Goal: Information Seeking & Learning: Find specific page/section

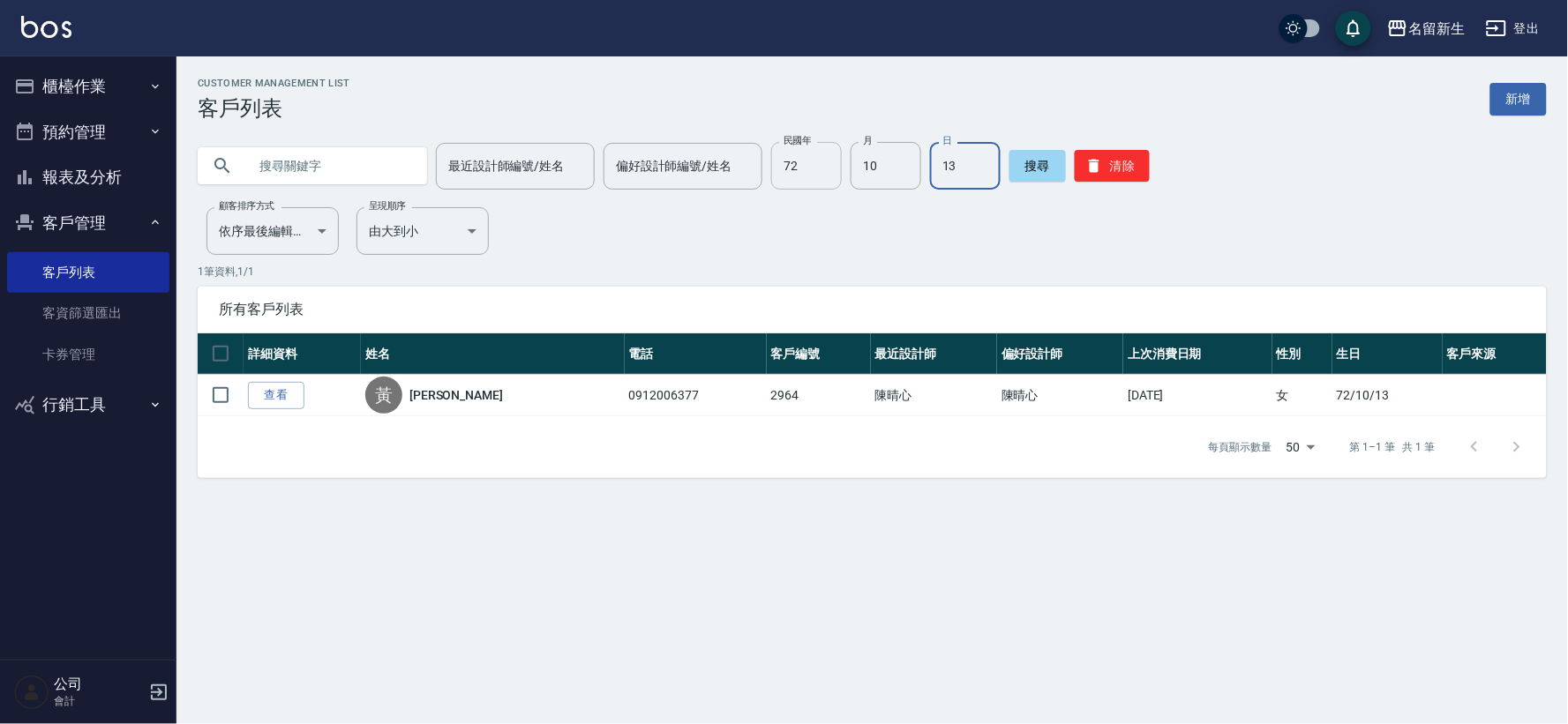
click at [818, 147] on input "72" at bounding box center [806, 165] width 71 height 47
type input "83"
type input "12"
type input "07"
click at [1095, 172] on icon "button" at bounding box center [1094, 165] width 18 height 18
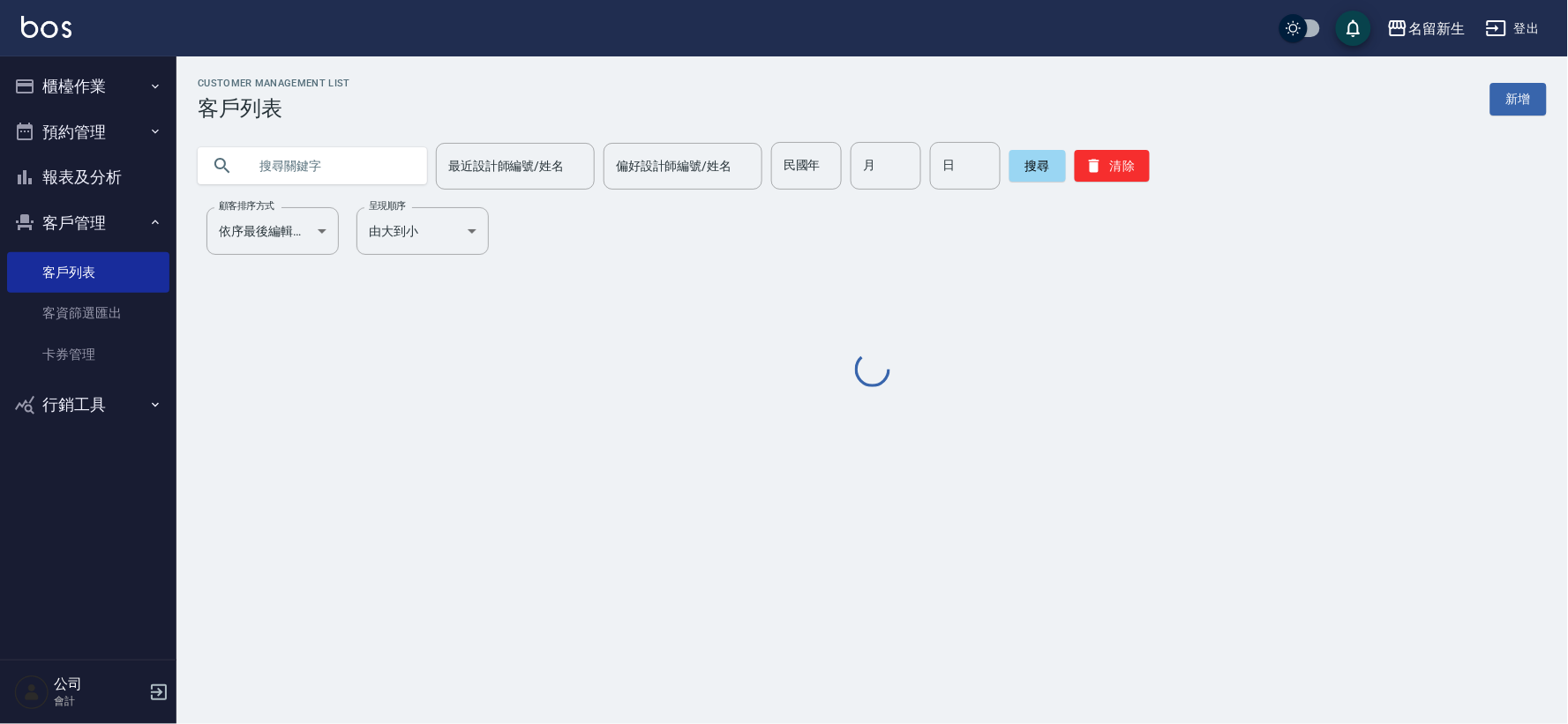
click at [283, 168] on input "text" at bounding box center [329, 165] width 166 height 47
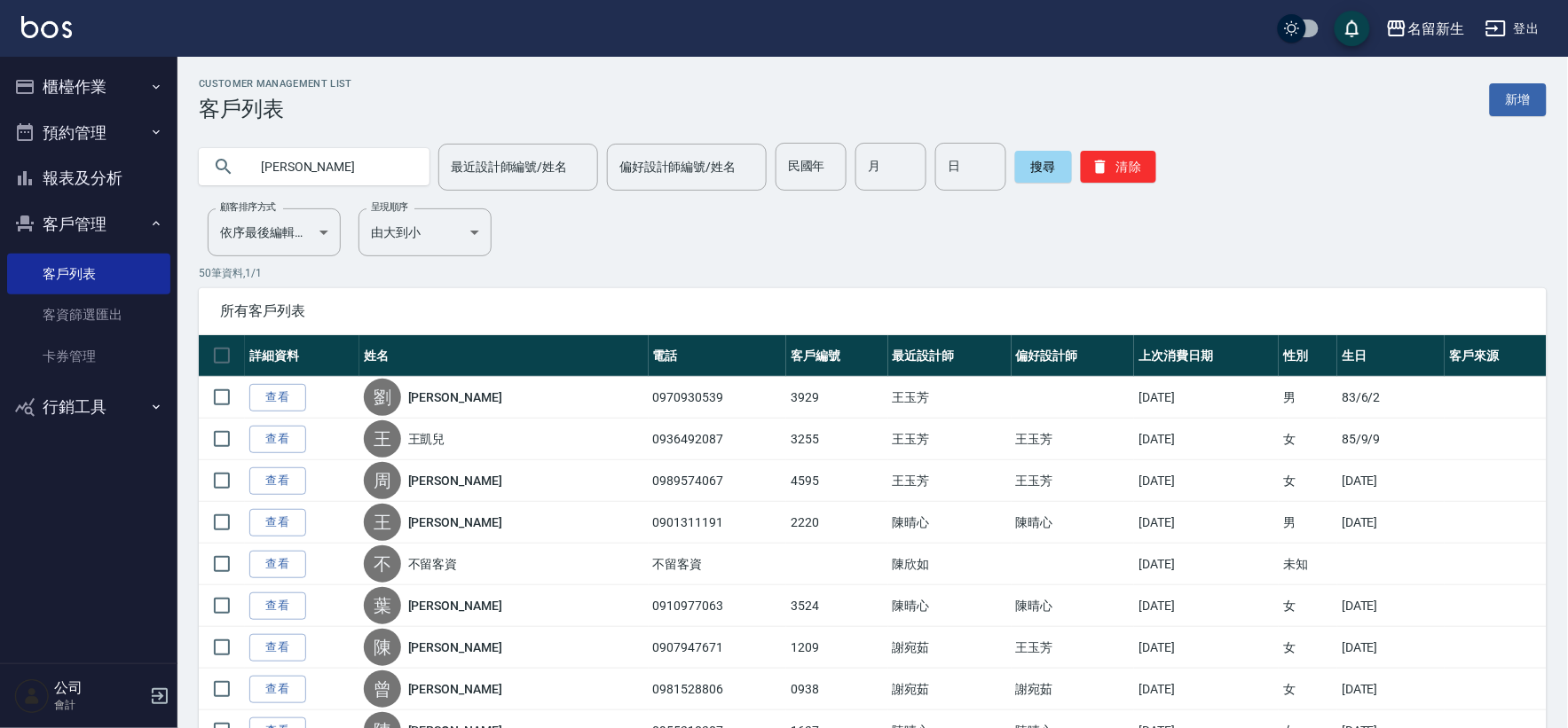
type input "[PERSON_NAME]"
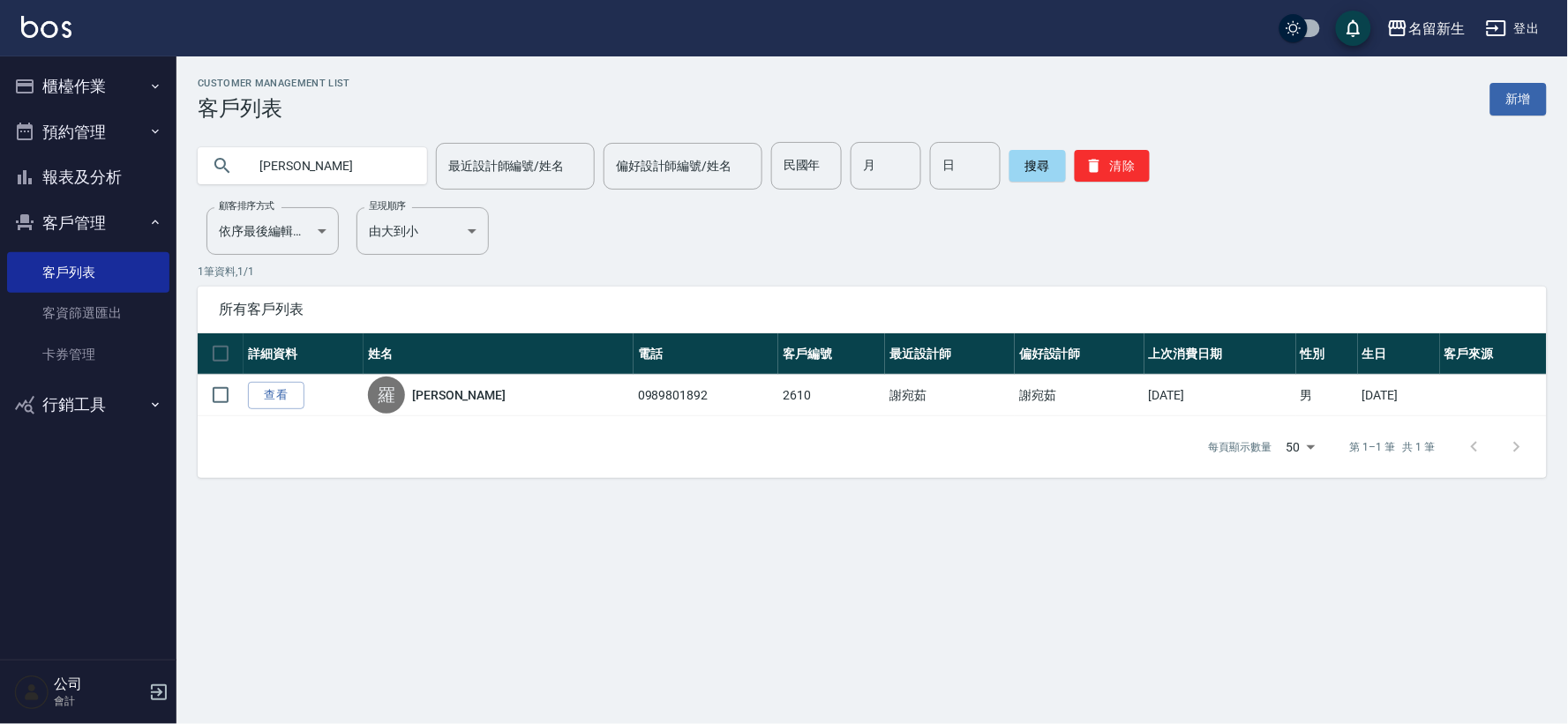
click at [1097, 182] on div "搜尋 清除" at bounding box center [1079, 165] width 140 height 47
click at [1095, 164] on icon "button" at bounding box center [1094, 165] width 18 height 18
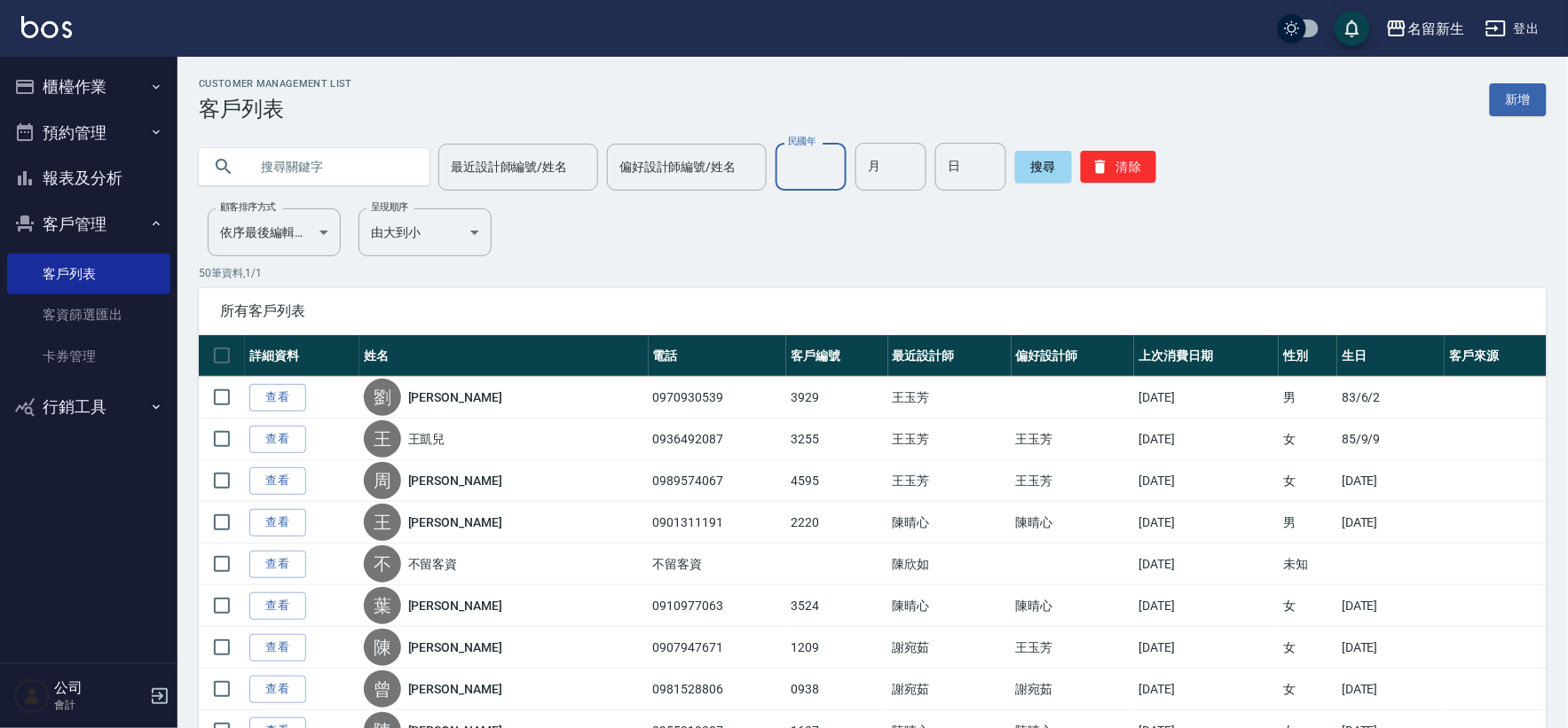
click at [784, 163] on input "民國年" at bounding box center [810, 166] width 71 height 48
type input "61"
type input "06"
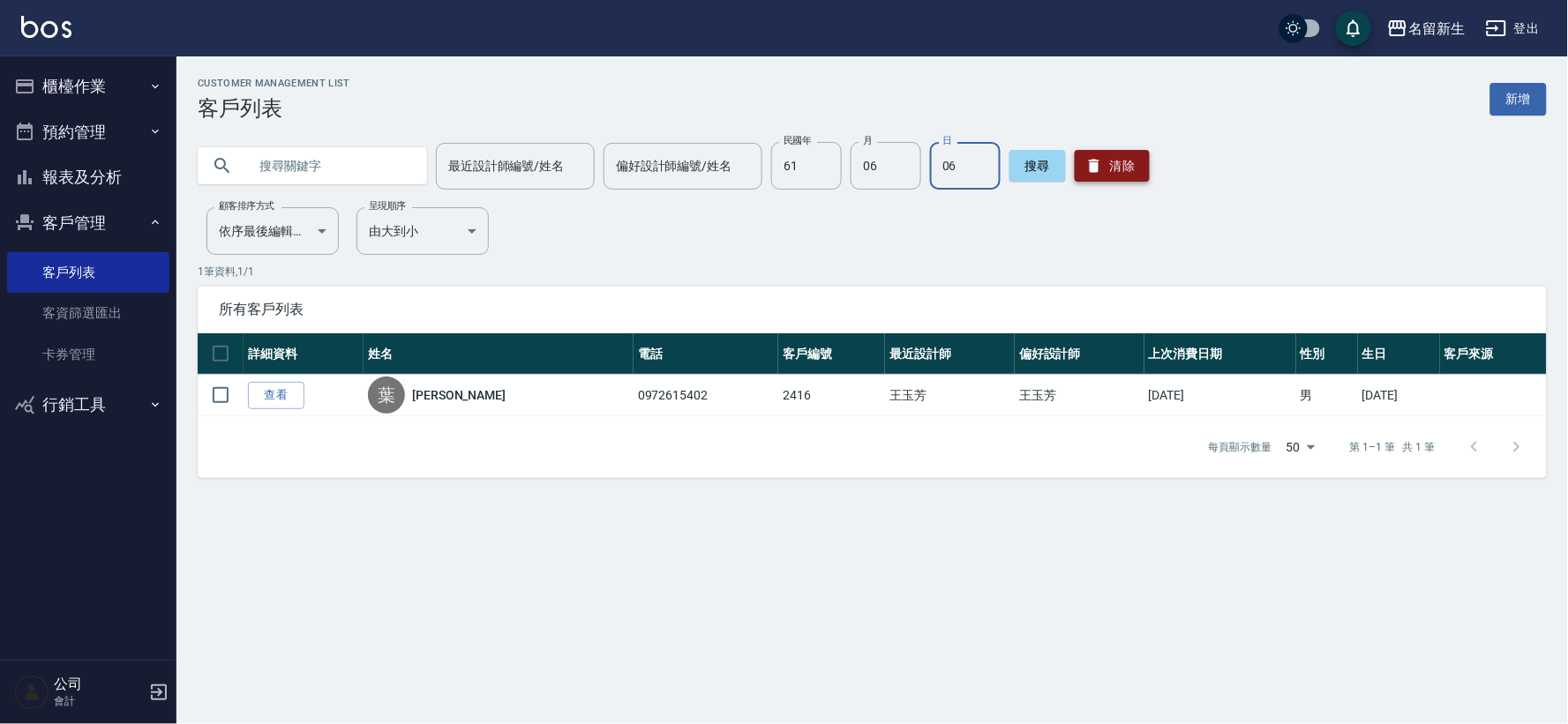
click at [1089, 167] on icon "button" at bounding box center [1093, 166] width 10 height 13
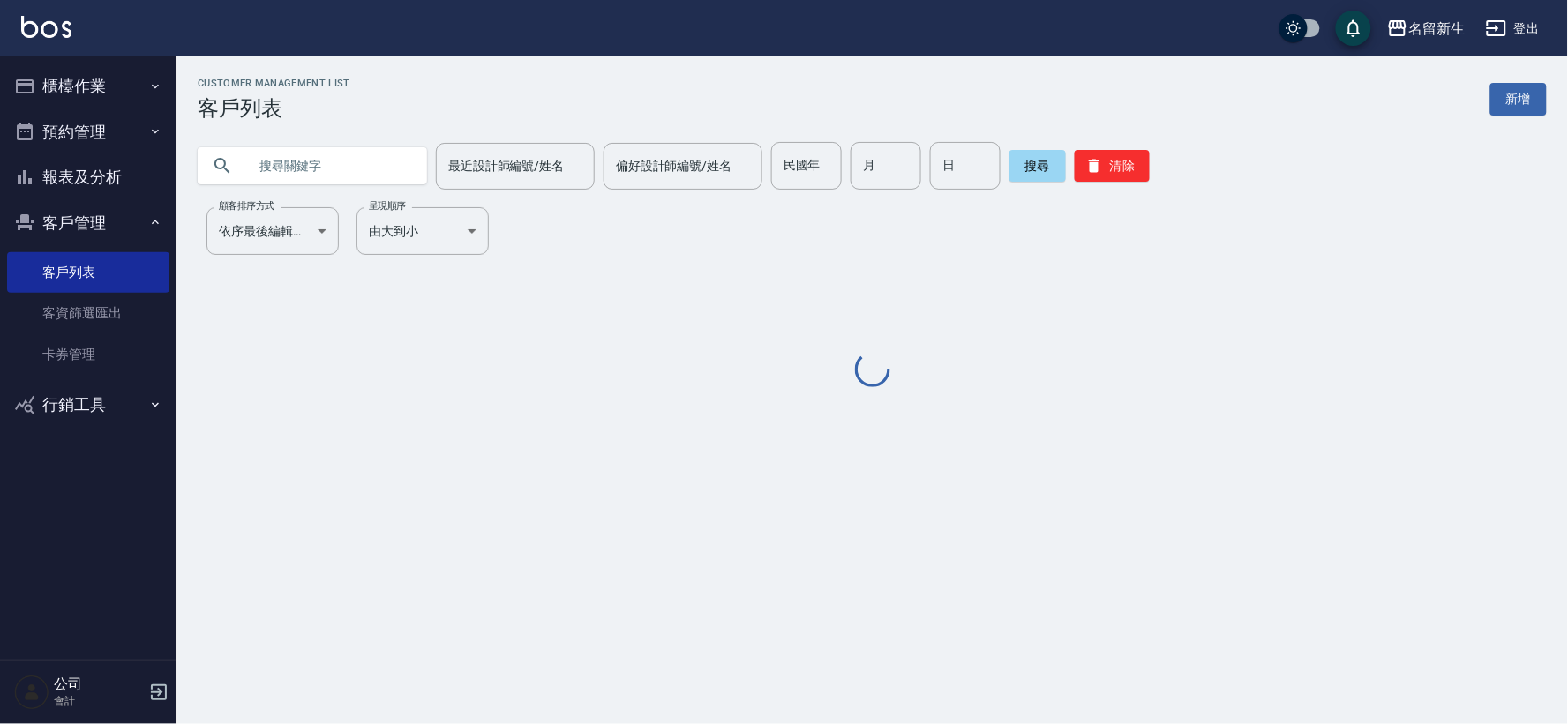
click at [266, 178] on input "text" at bounding box center [329, 165] width 166 height 47
click at [300, 148] on input "text" at bounding box center [329, 165] width 166 height 47
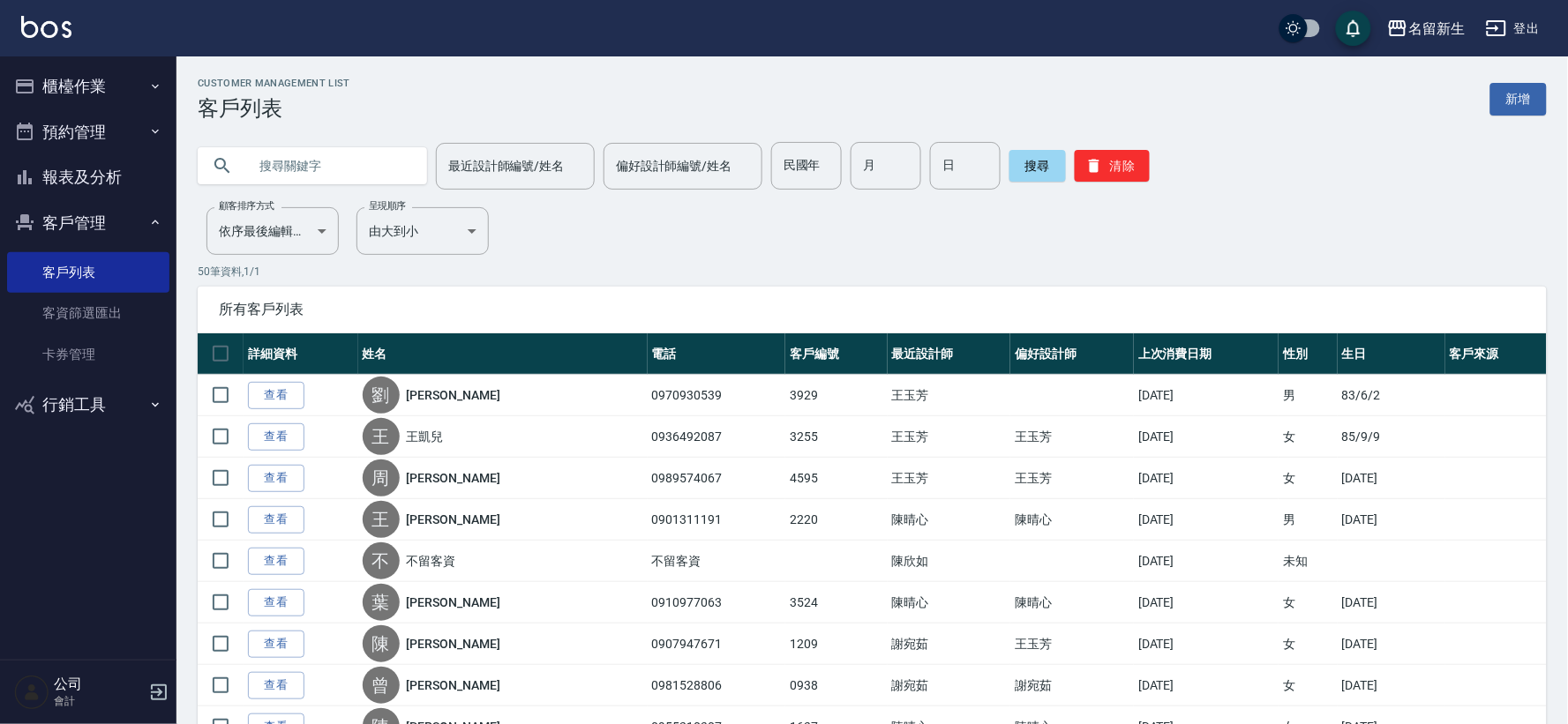
click at [302, 155] on input "text" at bounding box center [329, 165] width 166 height 47
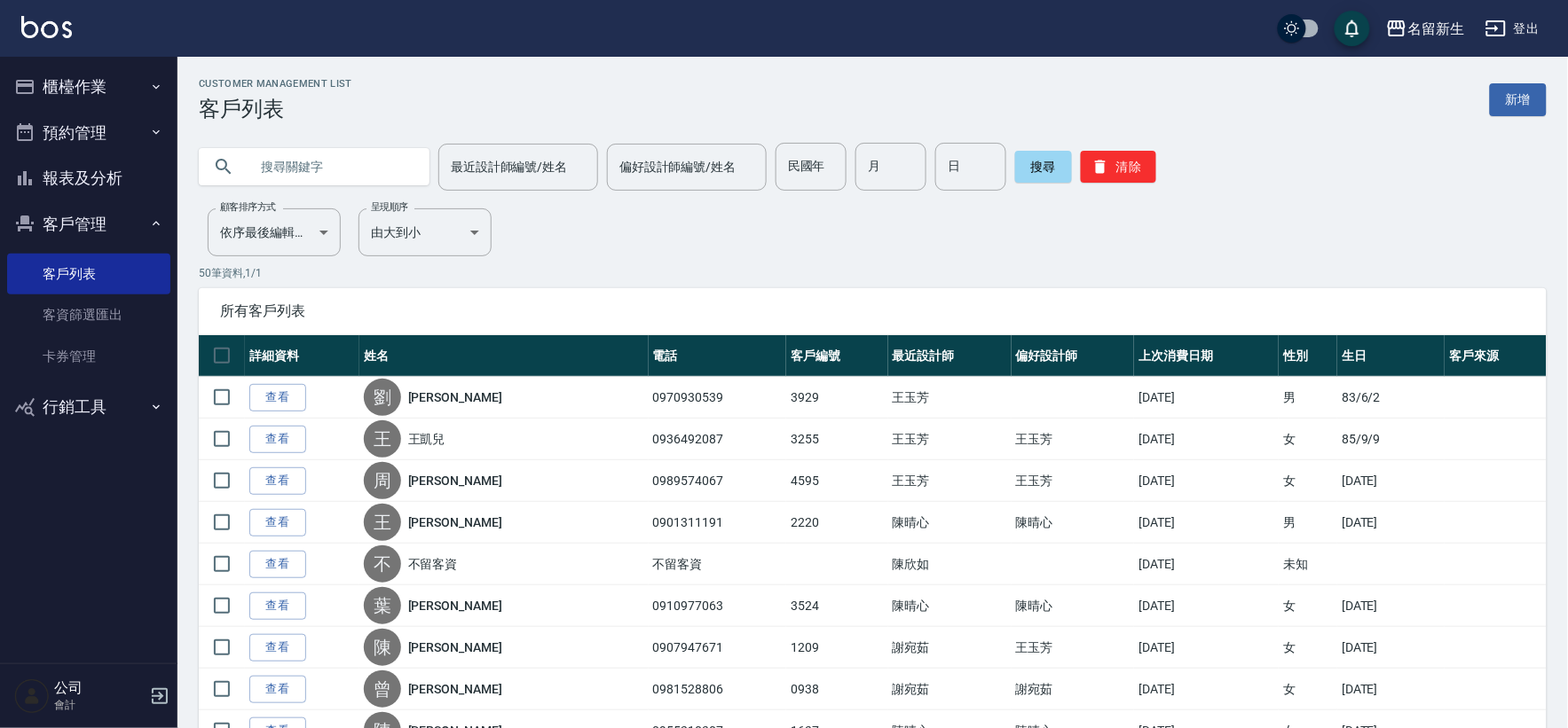
click at [303, 156] on input "text" at bounding box center [331, 166] width 166 height 48
click at [303, 157] on input "text" at bounding box center [331, 166] width 166 height 48
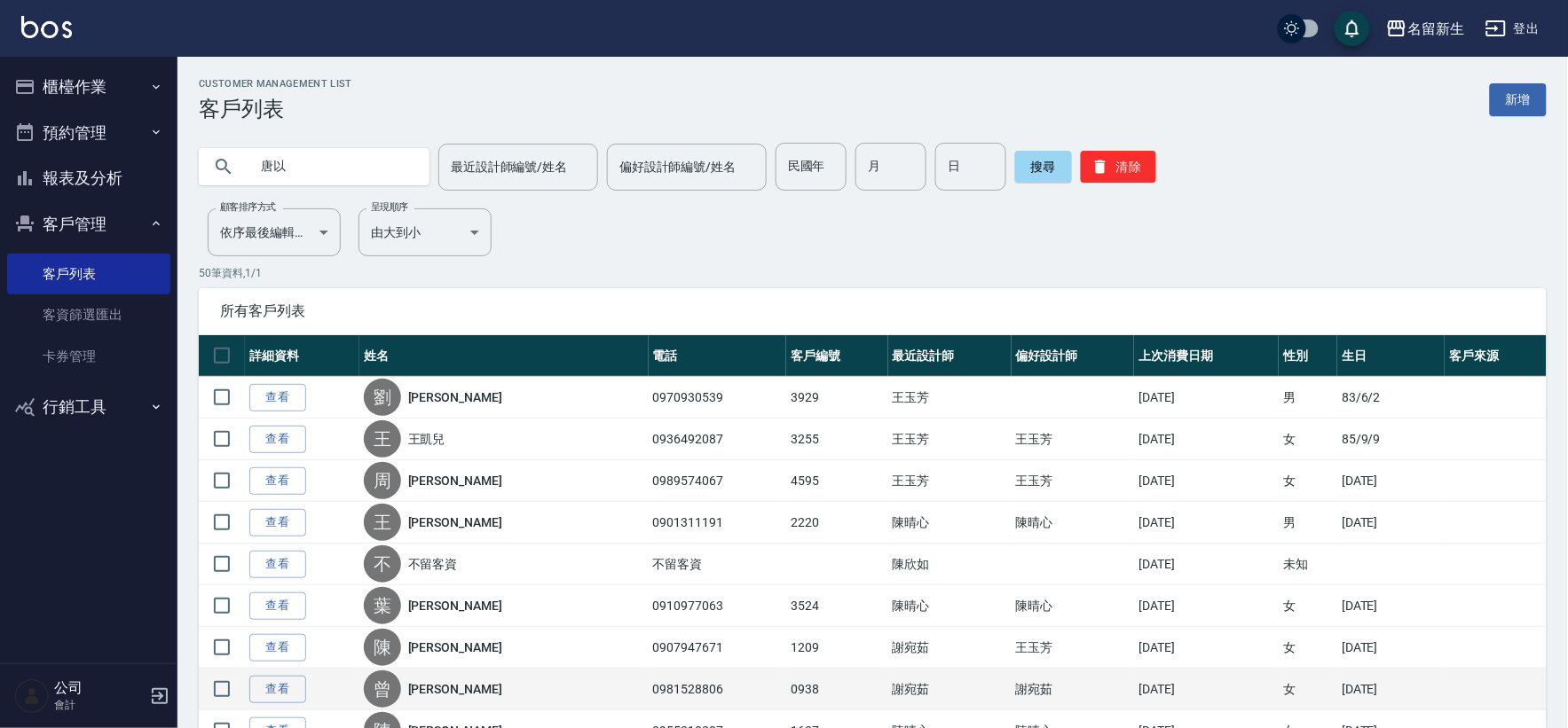
type input "唐以"
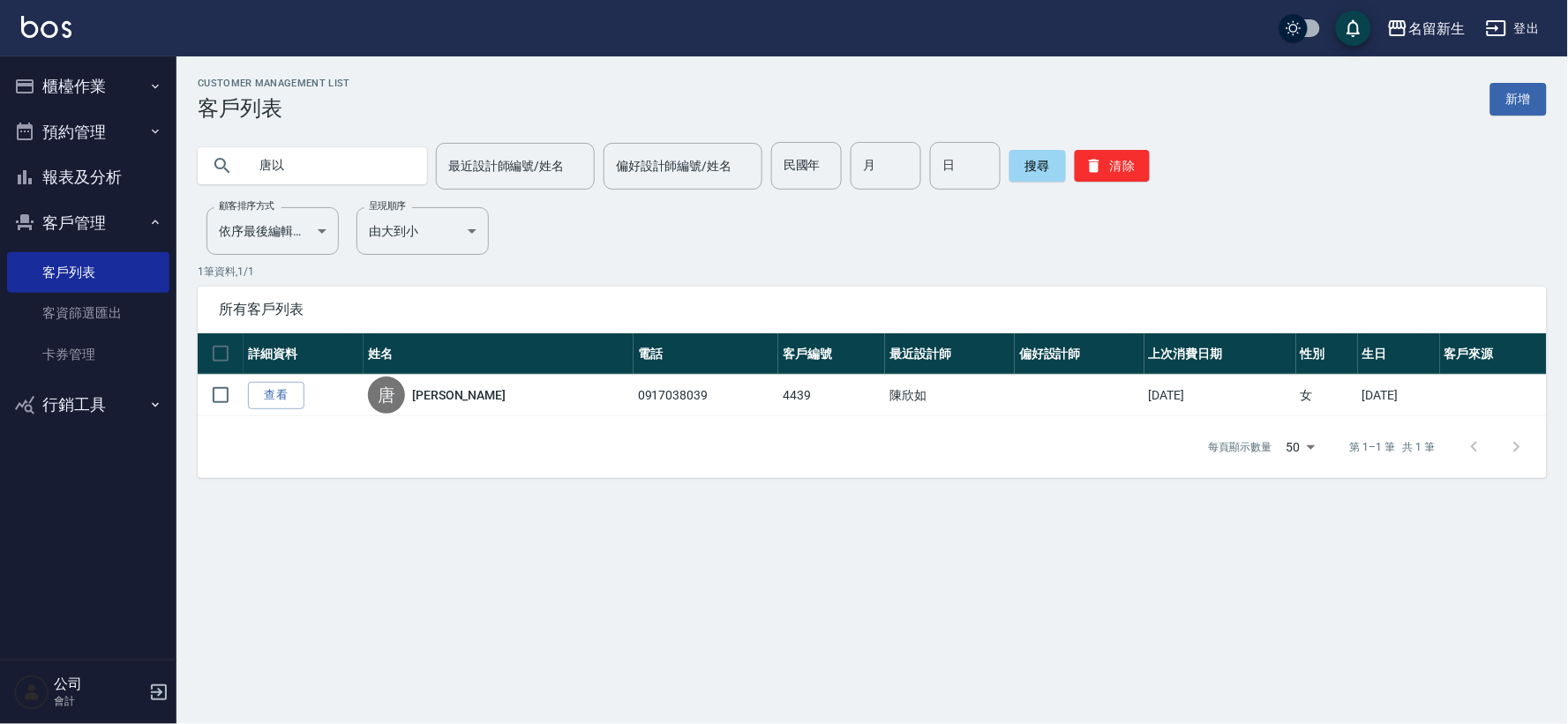
click at [80, 221] on button "客戶管理" at bounding box center [88, 223] width 163 height 46
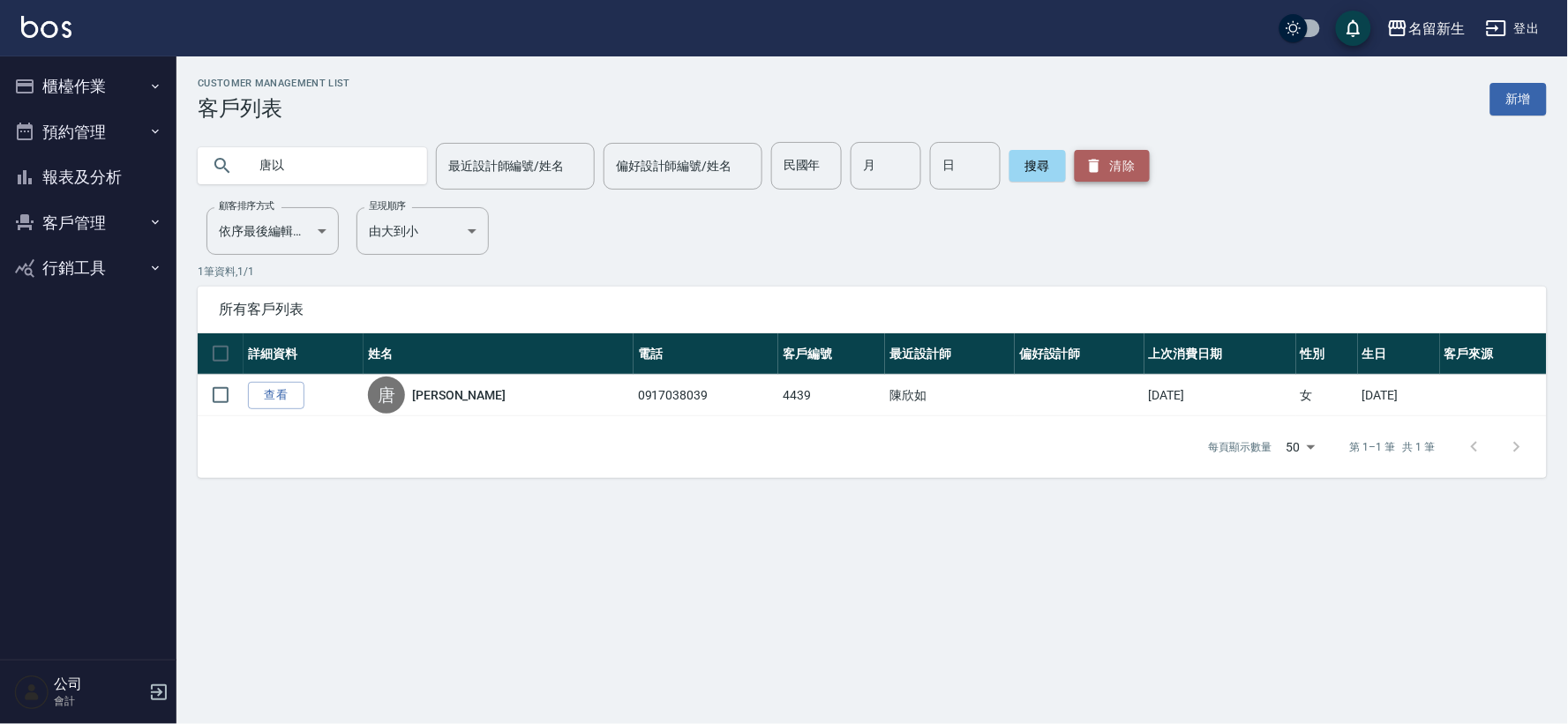
click at [1086, 172] on icon "button" at bounding box center [1094, 165] width 18 height 18
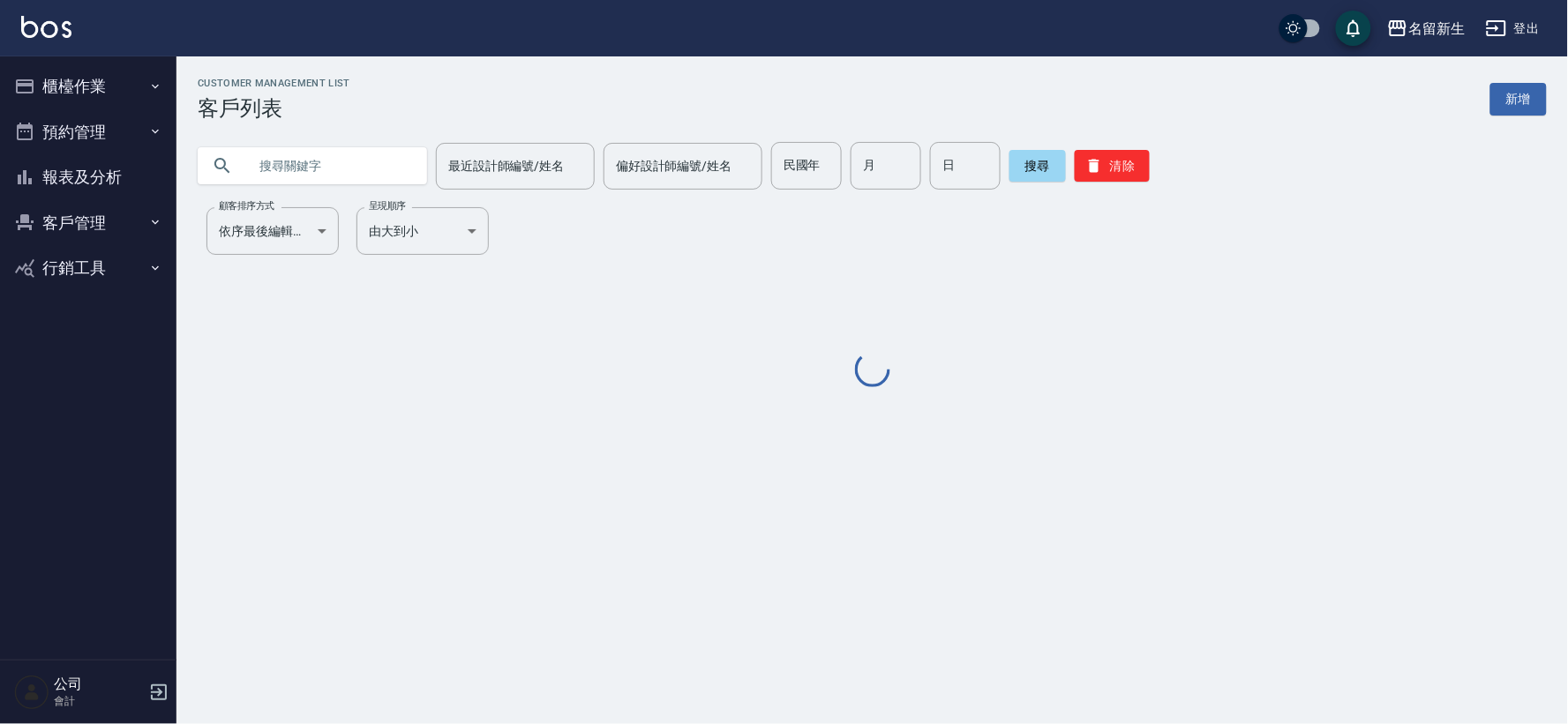
click at [73, 233] on button "客戶管理" at bounding box center [88, 223] width 163 height 46
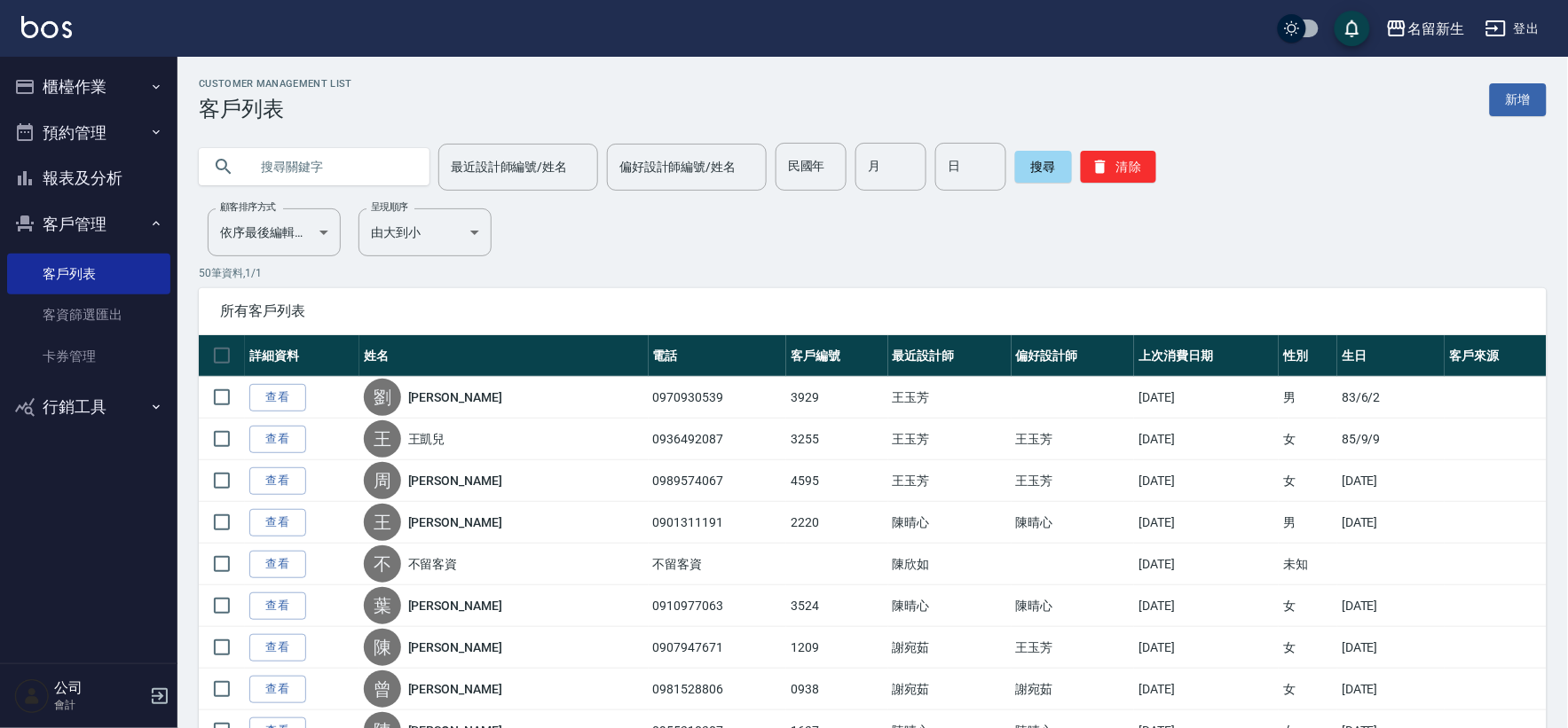
click at [100, 269] on link "客戶列表" at bounding box center [88, 274] width 164 height 41
click at [801, 170] on input "民國年" at bounding box center [810, 166] width 71 height 48
type input "83"
type input "01"
type input "11"
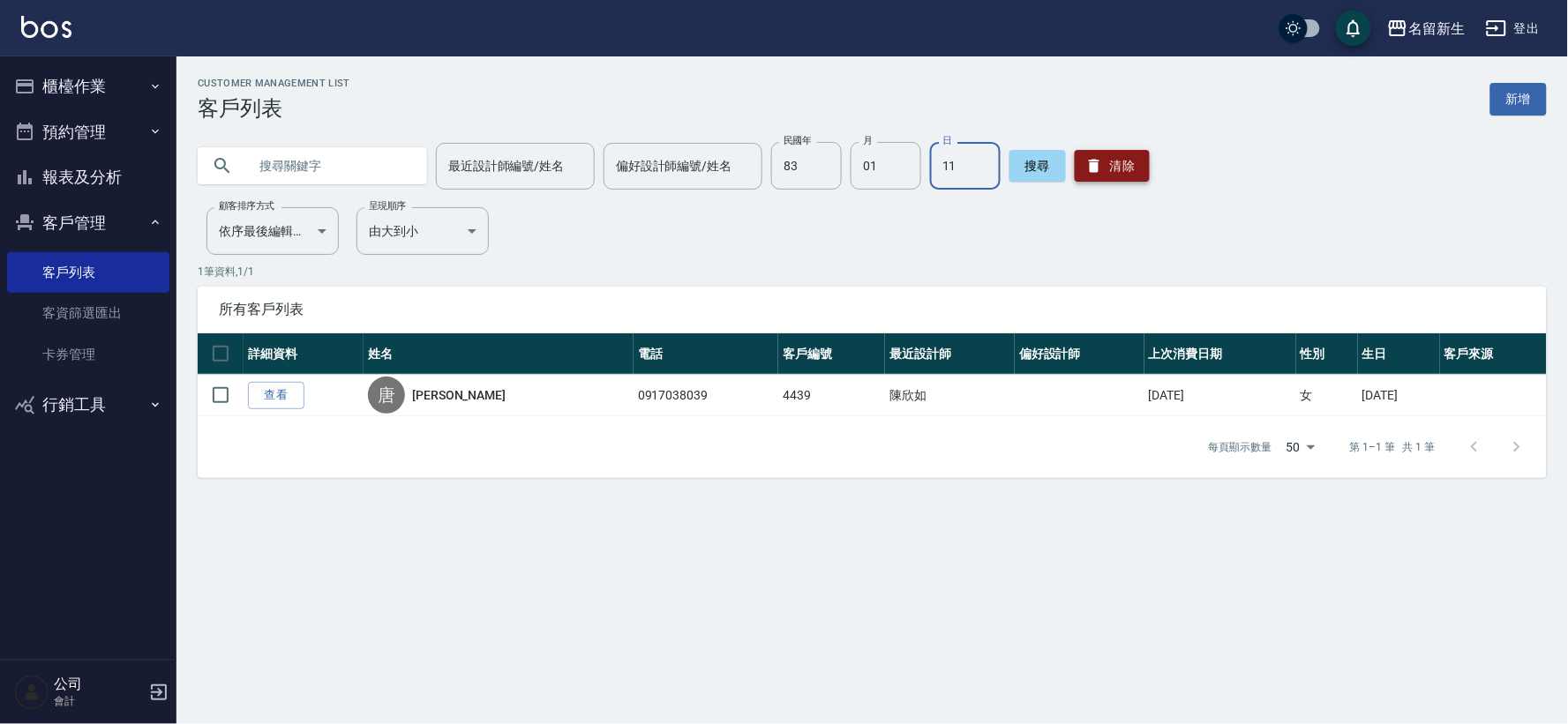
click at [1103, 172] on button "清除" at bounding box center [1111, 166] width 75 height 32
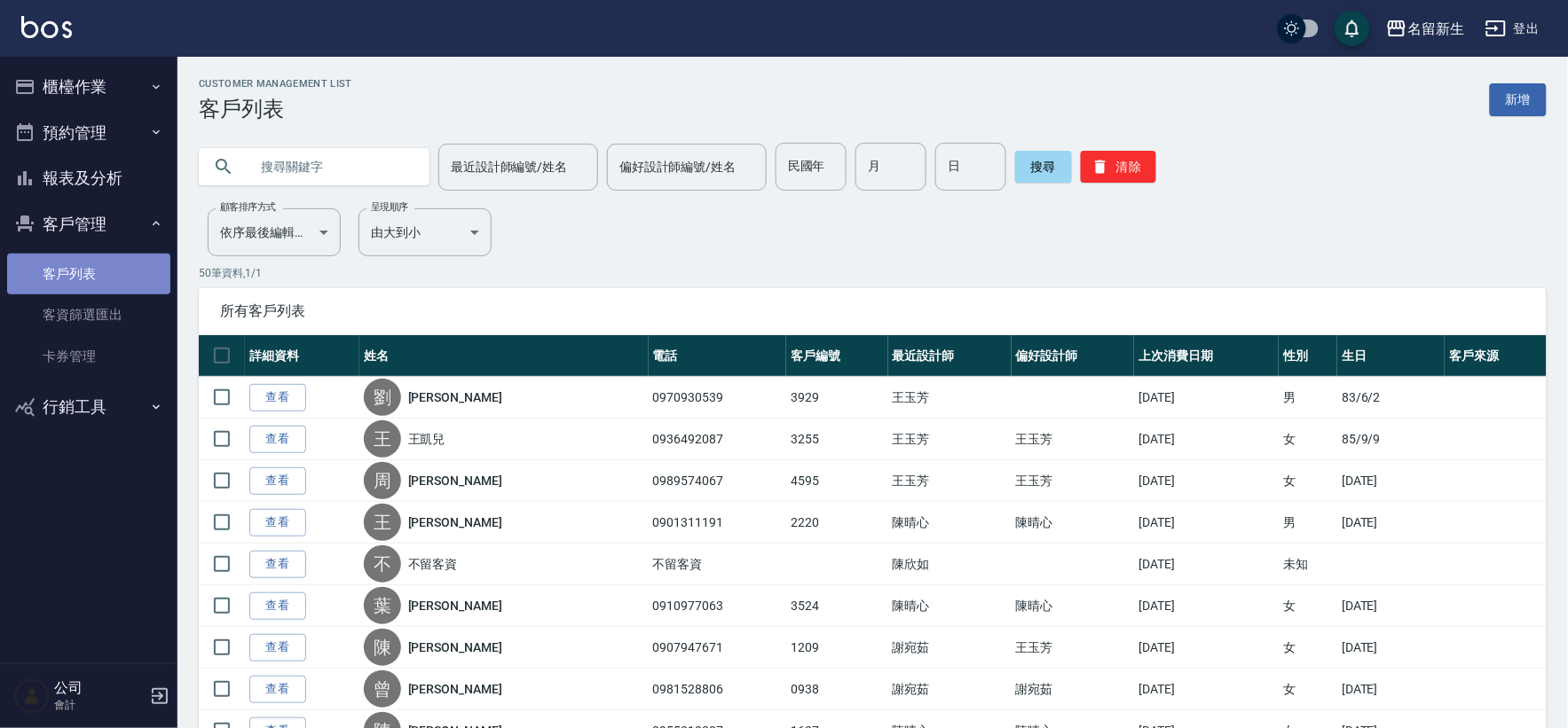
click at [85, 266] on link "客戶列表" at bounding box center [88, 274] width 164 height 41
click at [1101, 170] on icon "button" at bounding box center [1100, 166] width 18 height 18
click at [797, 181] on input "民國年" at bounding box center [810, 166] width 71 height 48
type input "78"
type input "08"
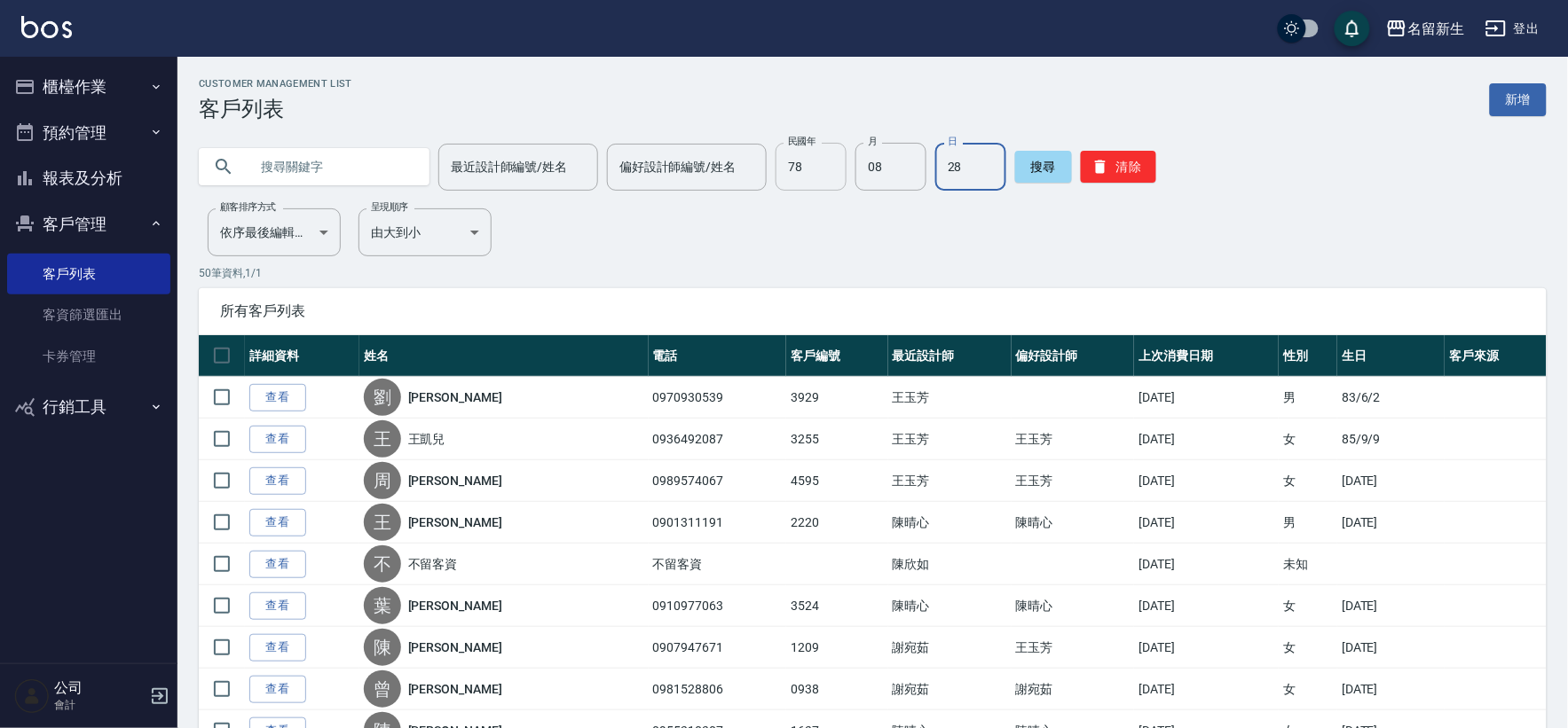
type input "28"
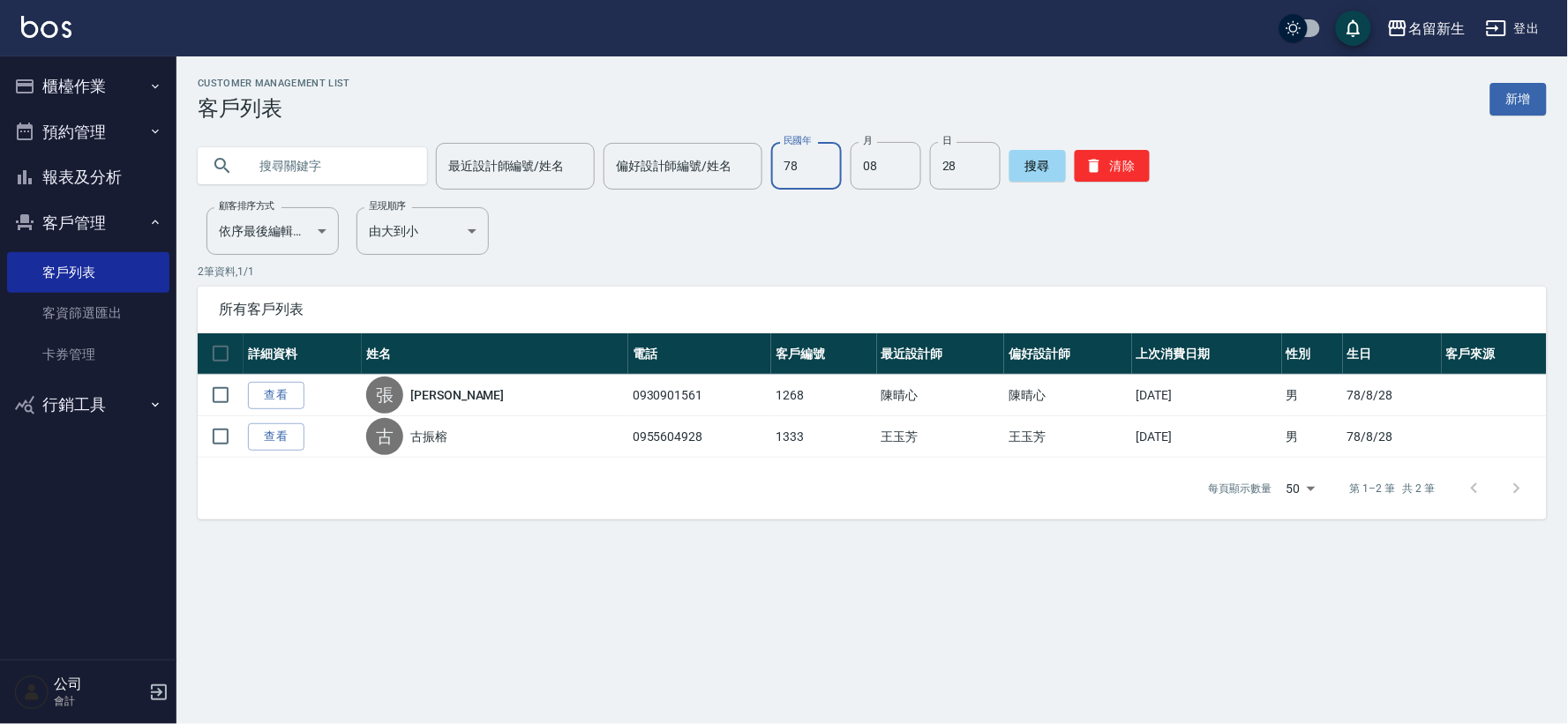
click at [773, 169] on input "78" at bounding box center [806, 165] width 71 height 47
type input "76"
type input "05"
type input "25"
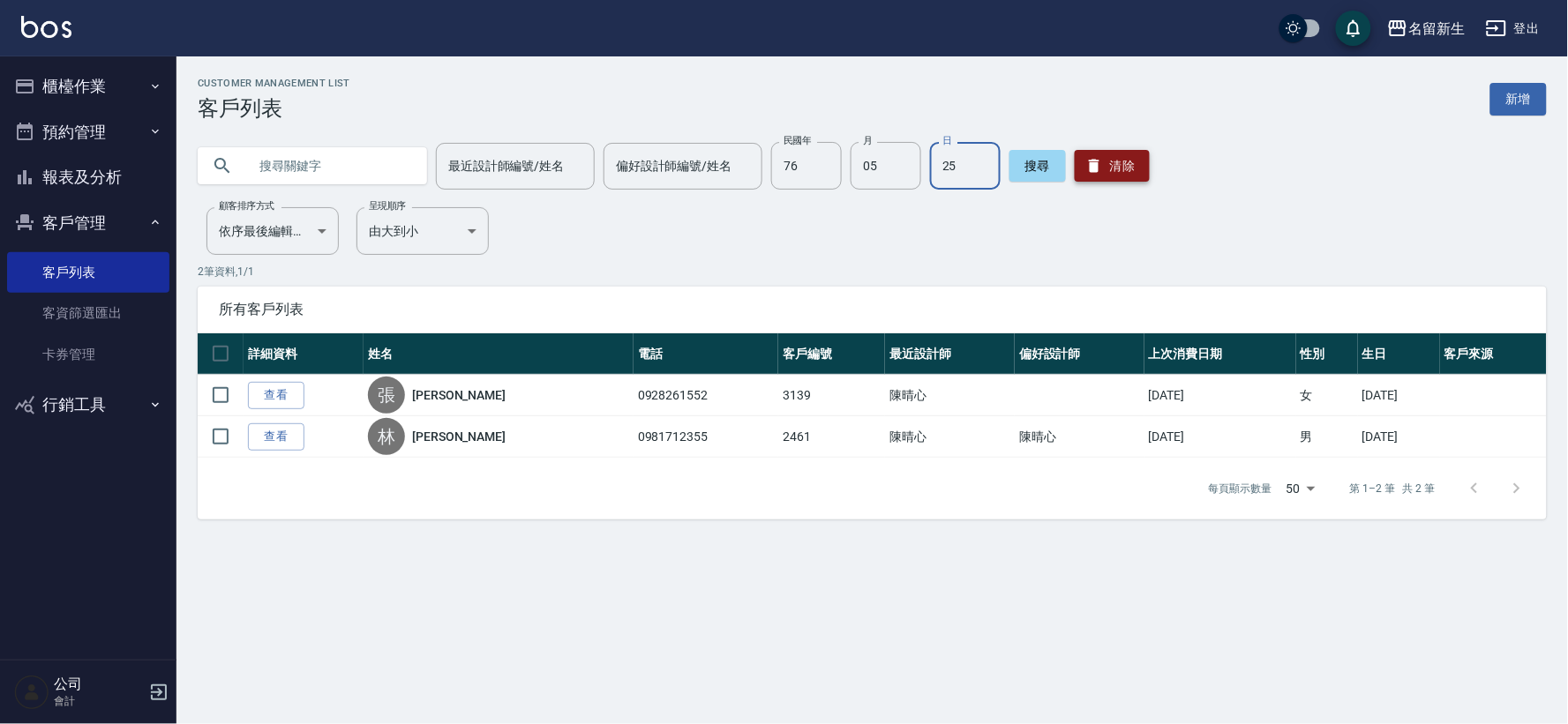
click at [1116, 173] on button "清除" at bounding box center [1111, 166] width 75 height 32
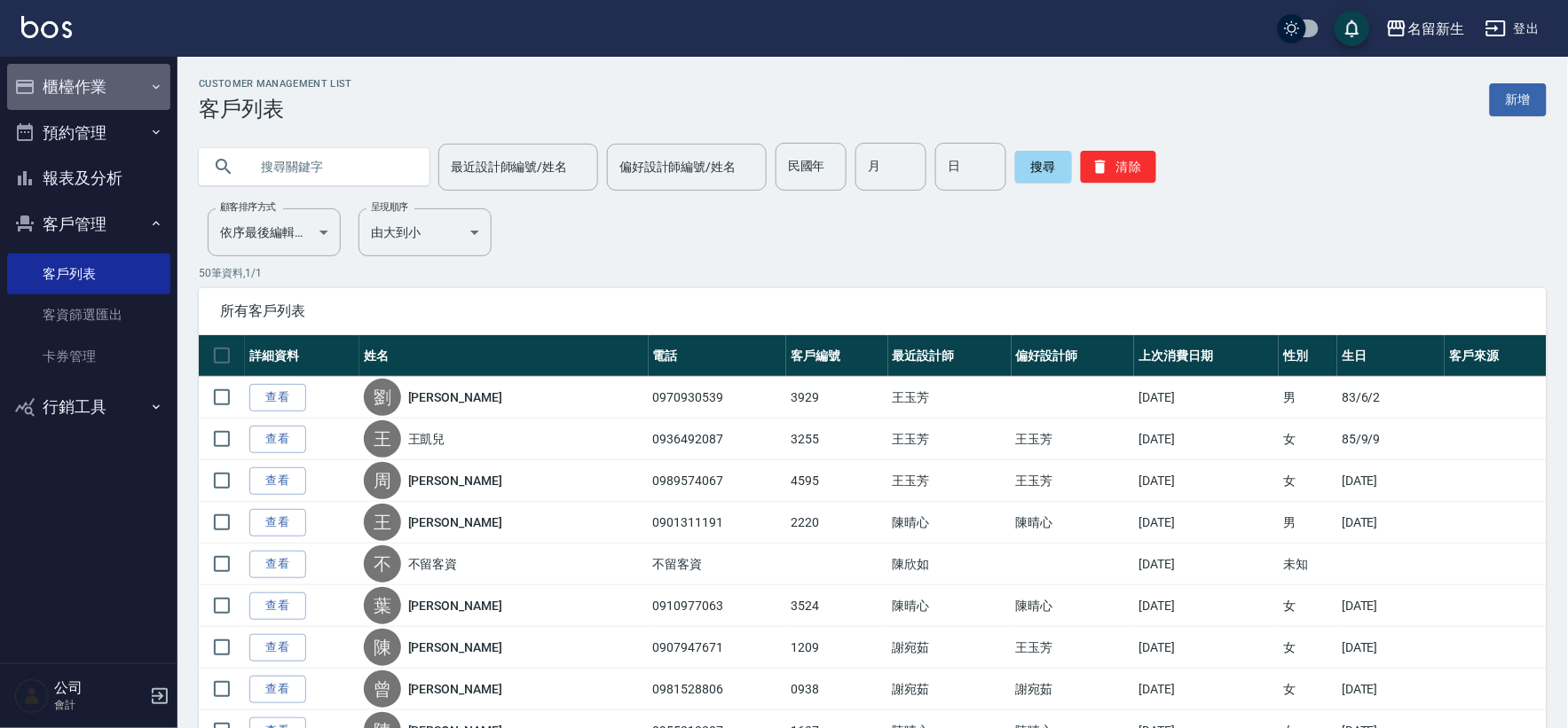
click at [96, 82] on button "櫃檯作業" at bounding box center [88, 86] width 164 height 47
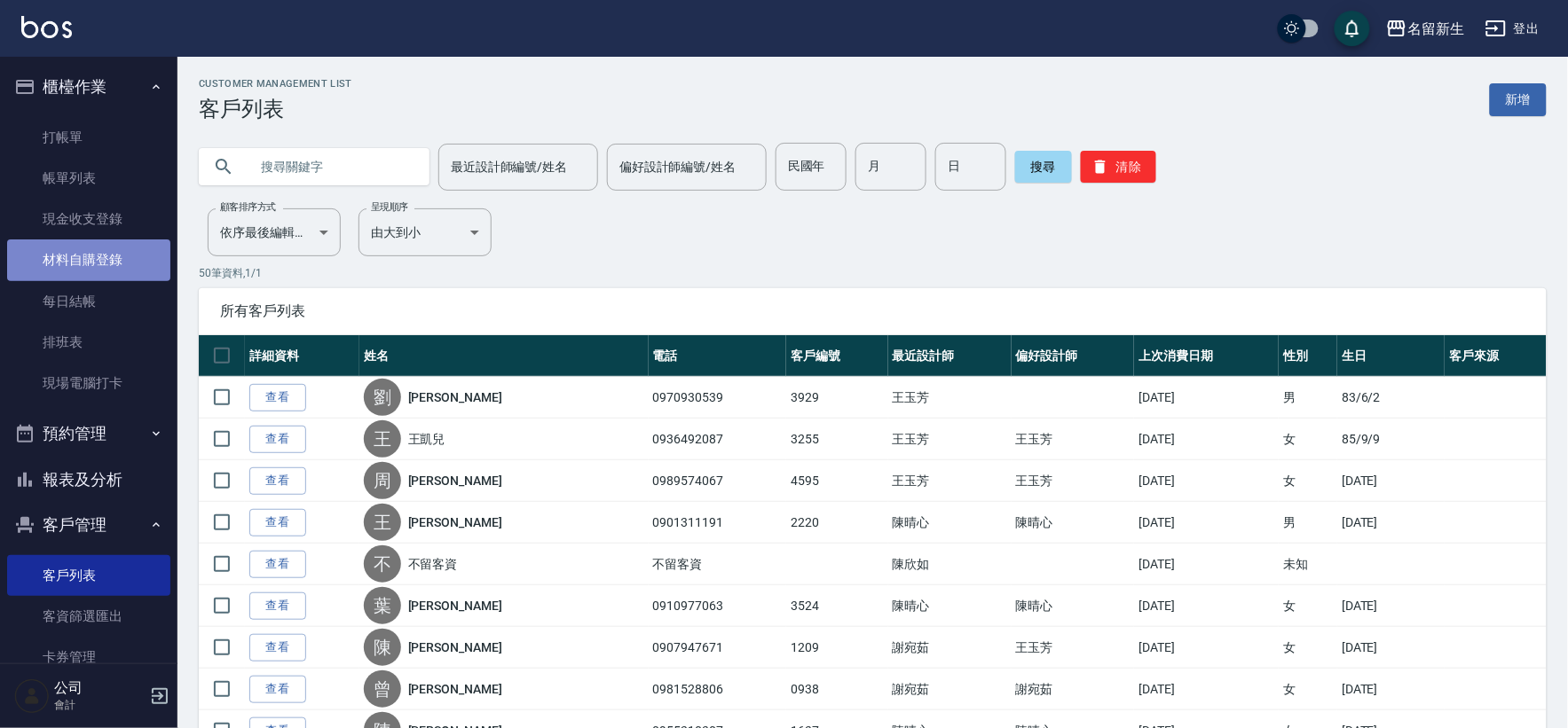
click at [119, 267] on link "材料自購登錄" at bounding box center [88, 259] width 164 height 41
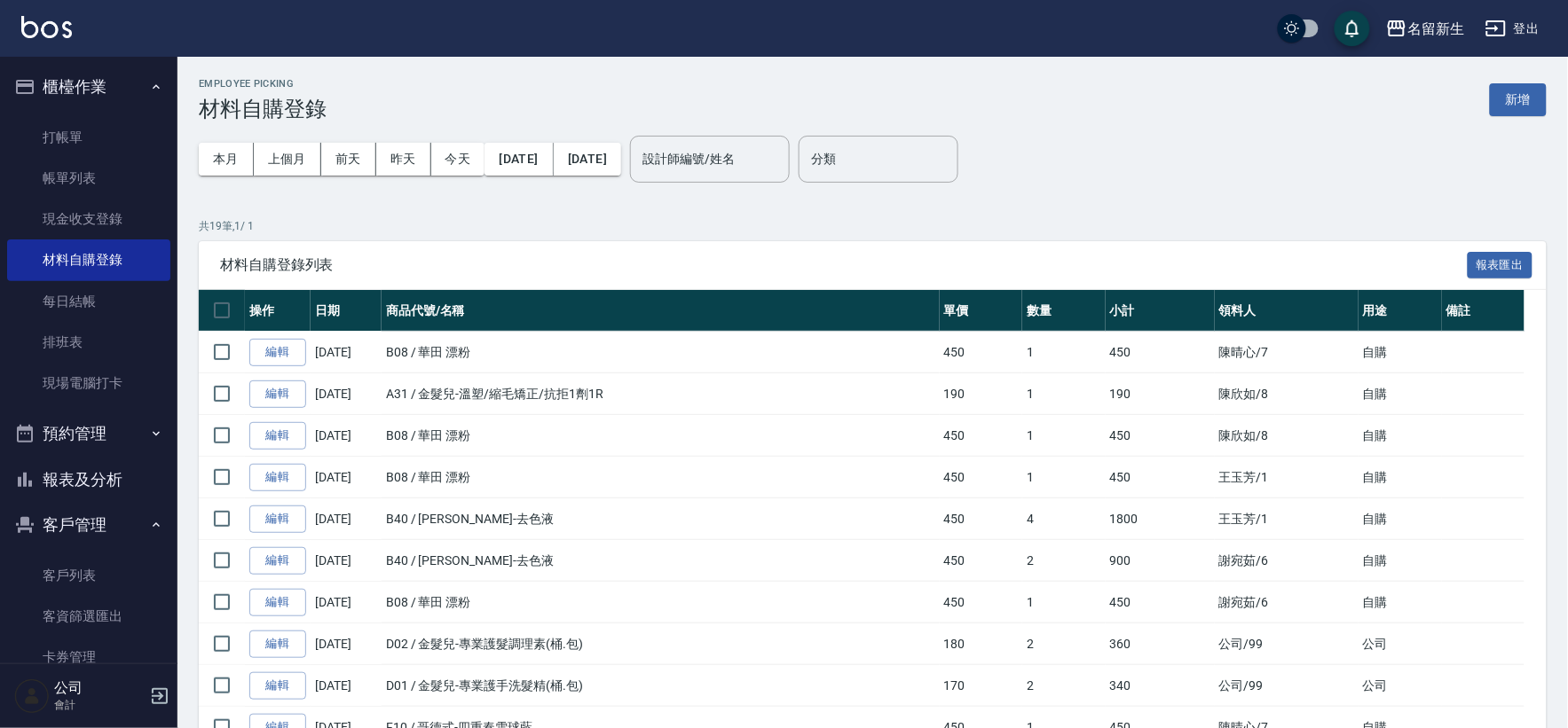
click at [1518, 101] on button "新增" at bounding box center [1519, 100] width 57 height 33
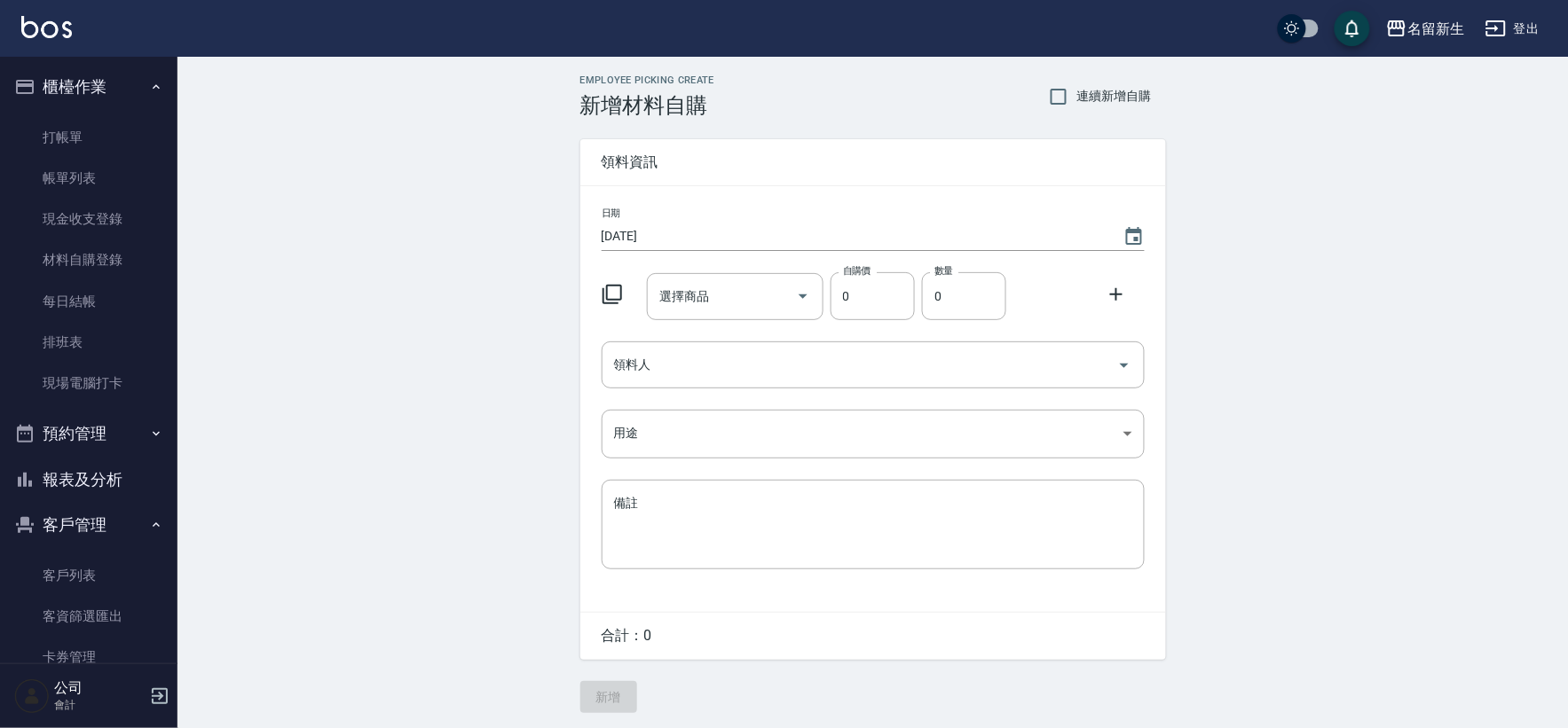
click at [612, 301] on icon at bounding box center [612, 295] width 21 height 21
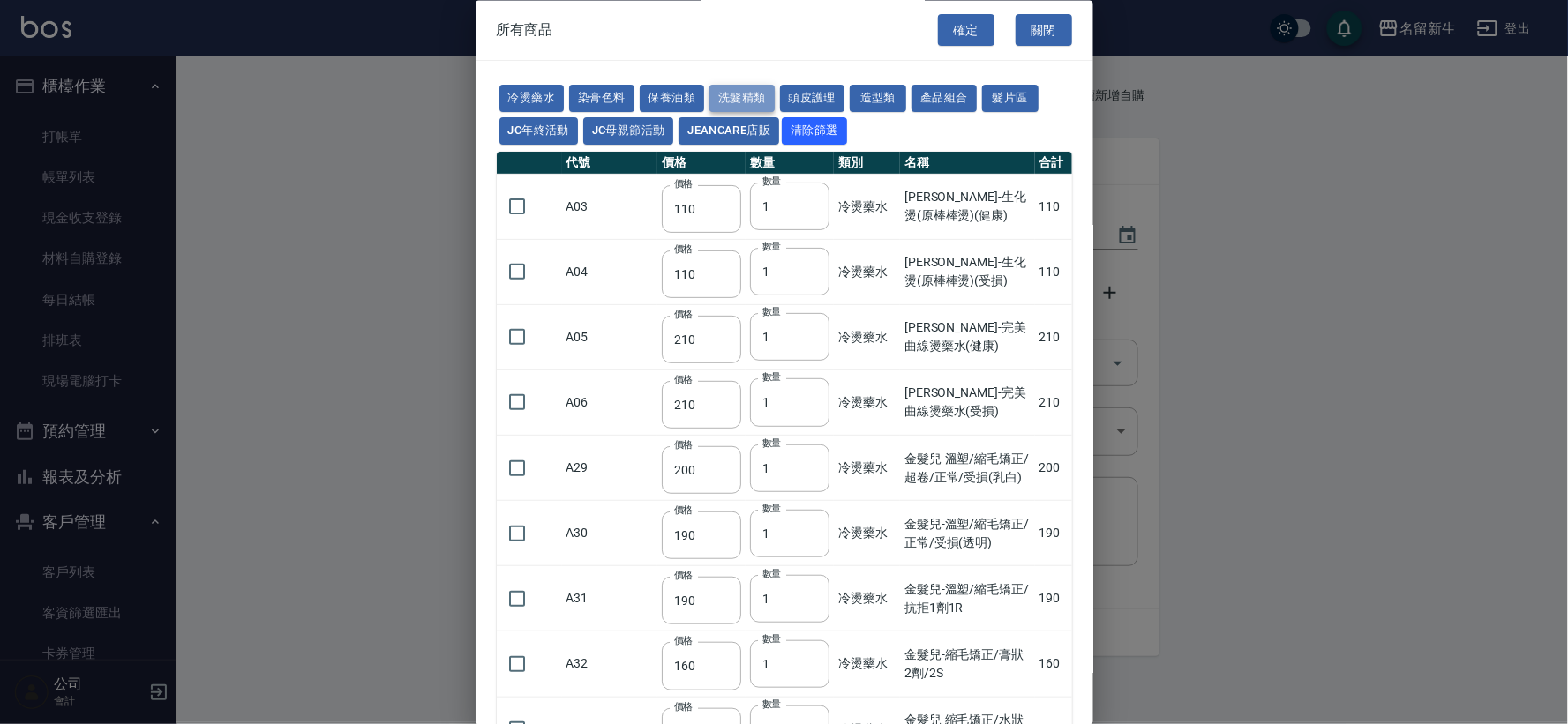
click at [748, 89] on button "洗髮精類" at bounding box center [741, 99] width 65 height 27
type input "170"
type input "180"
type input "190"
type input "230"
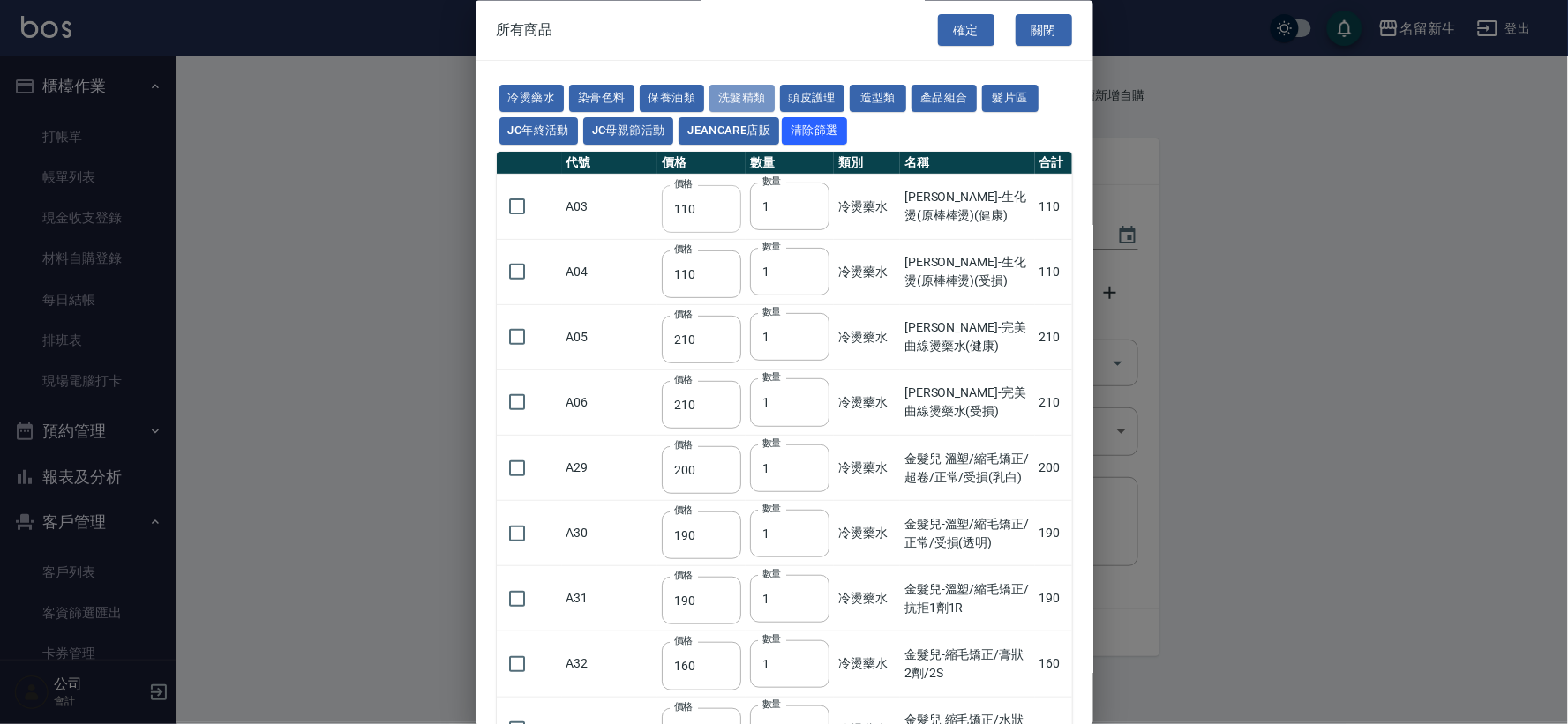
type input "175"
type input "455"
type input "440"
type input "200"
type input "420"
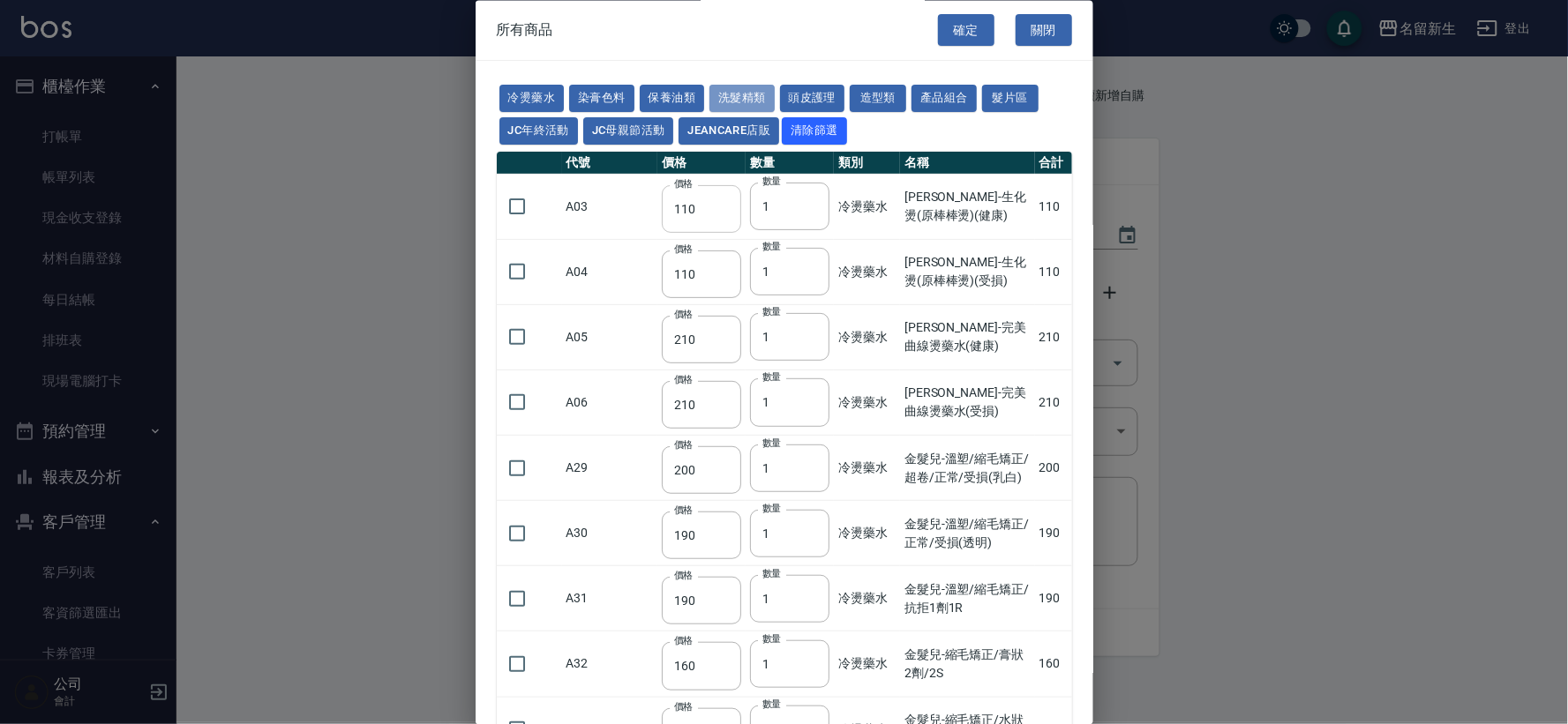
type input "300"
type input "750"
type input "300"
type input "330"
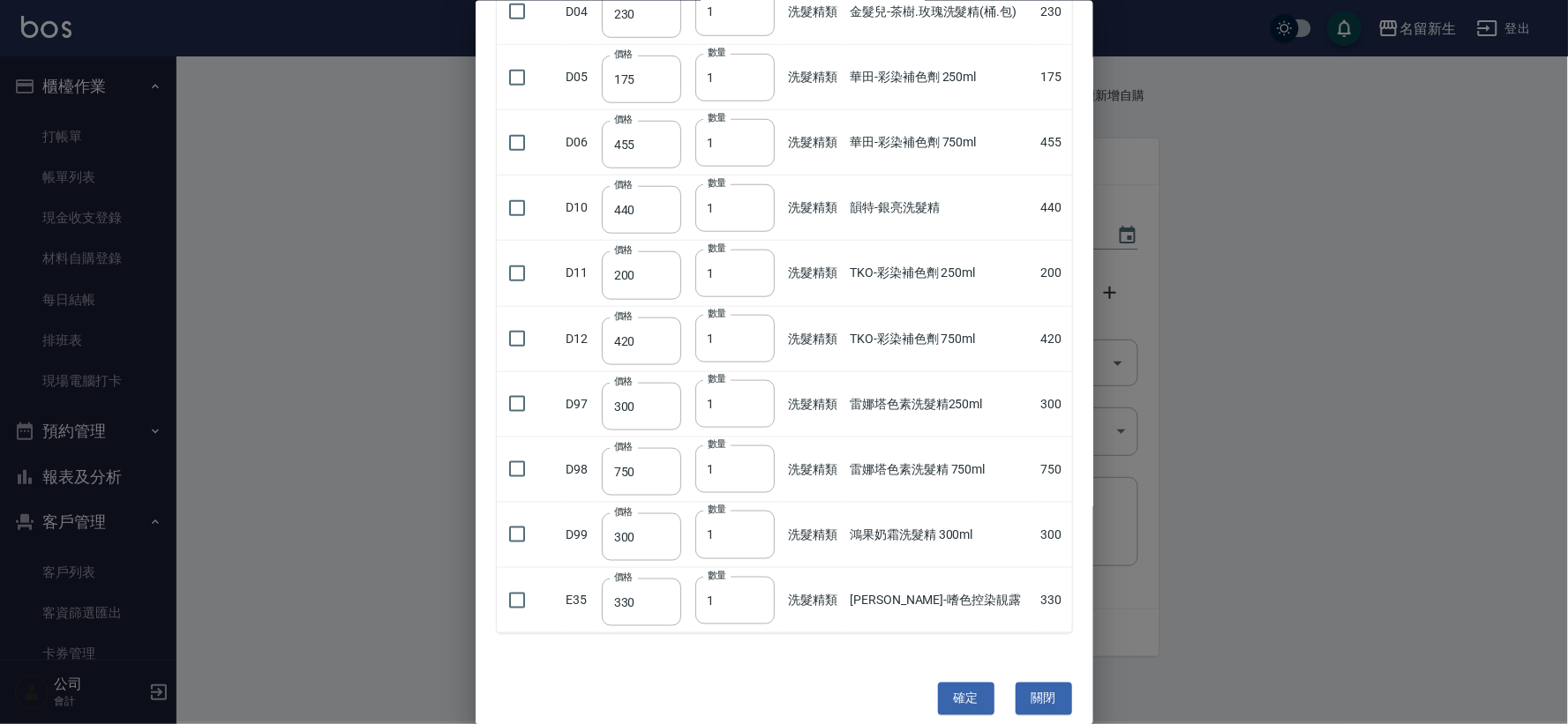
scroll to position [294, 0]
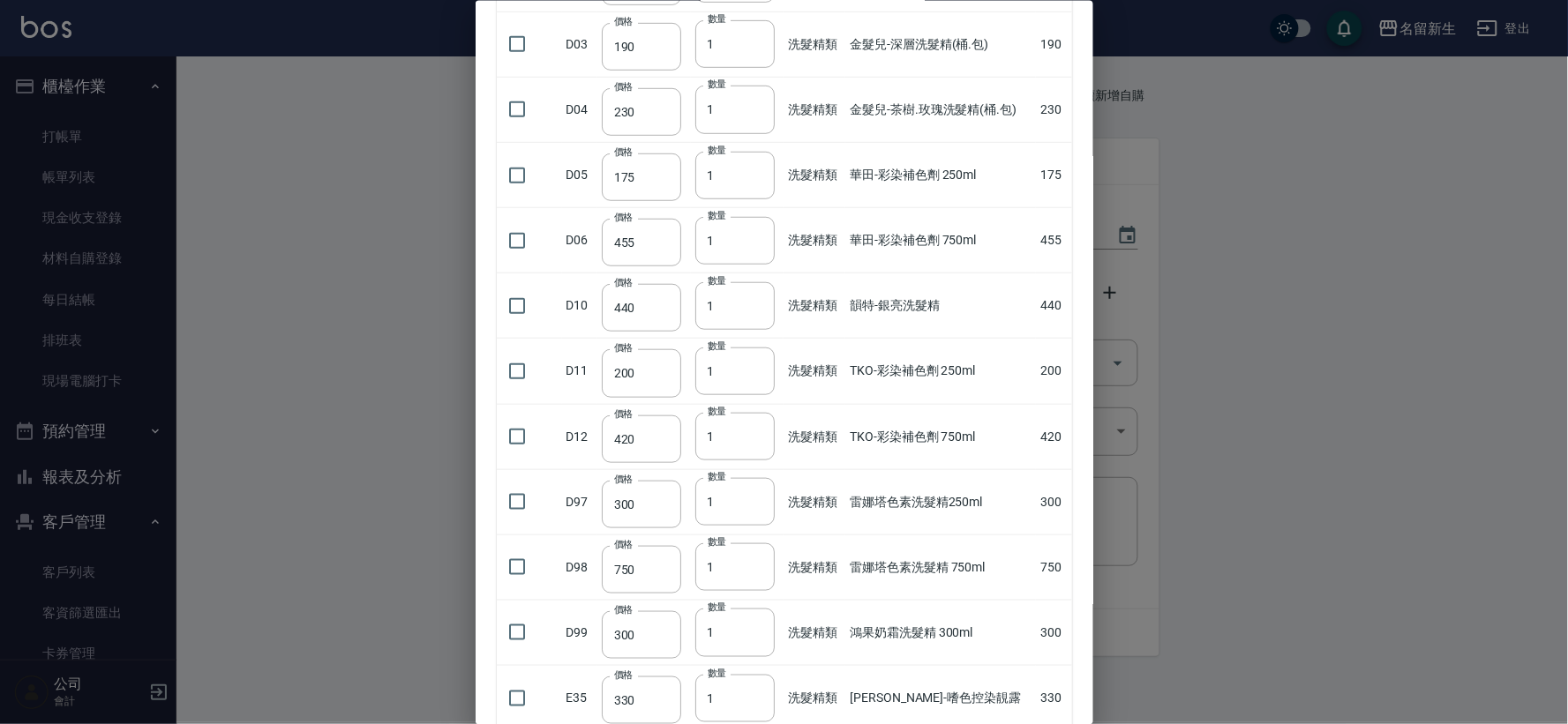
click at [1403, 191] on div at bounding box center [784, 362] width 1568 height 724
click at [1392, 259] on div at bounding box center [784, 362] width 1568 height 724
click at [1299, 295] on div at bounding box center [784, 362] width 1568 height 724
click at [359, 350] on div at bounding box center [784, 362] width 1568 height 724
click at [66, 92] on div at bounding box center [784, 362] width 1568 height 724
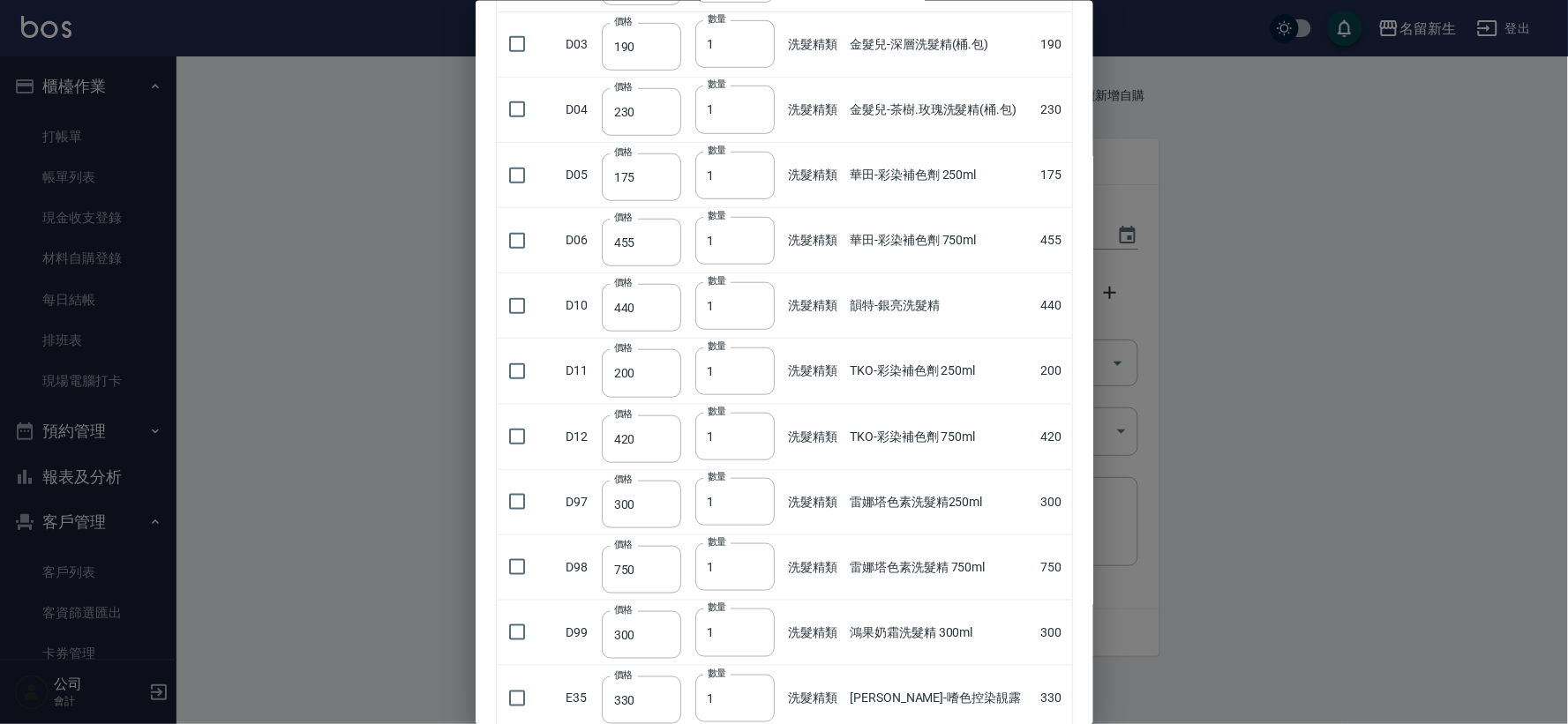
click at [1364, 371] on div at bounding box center [784, 362] width 1568 height 724
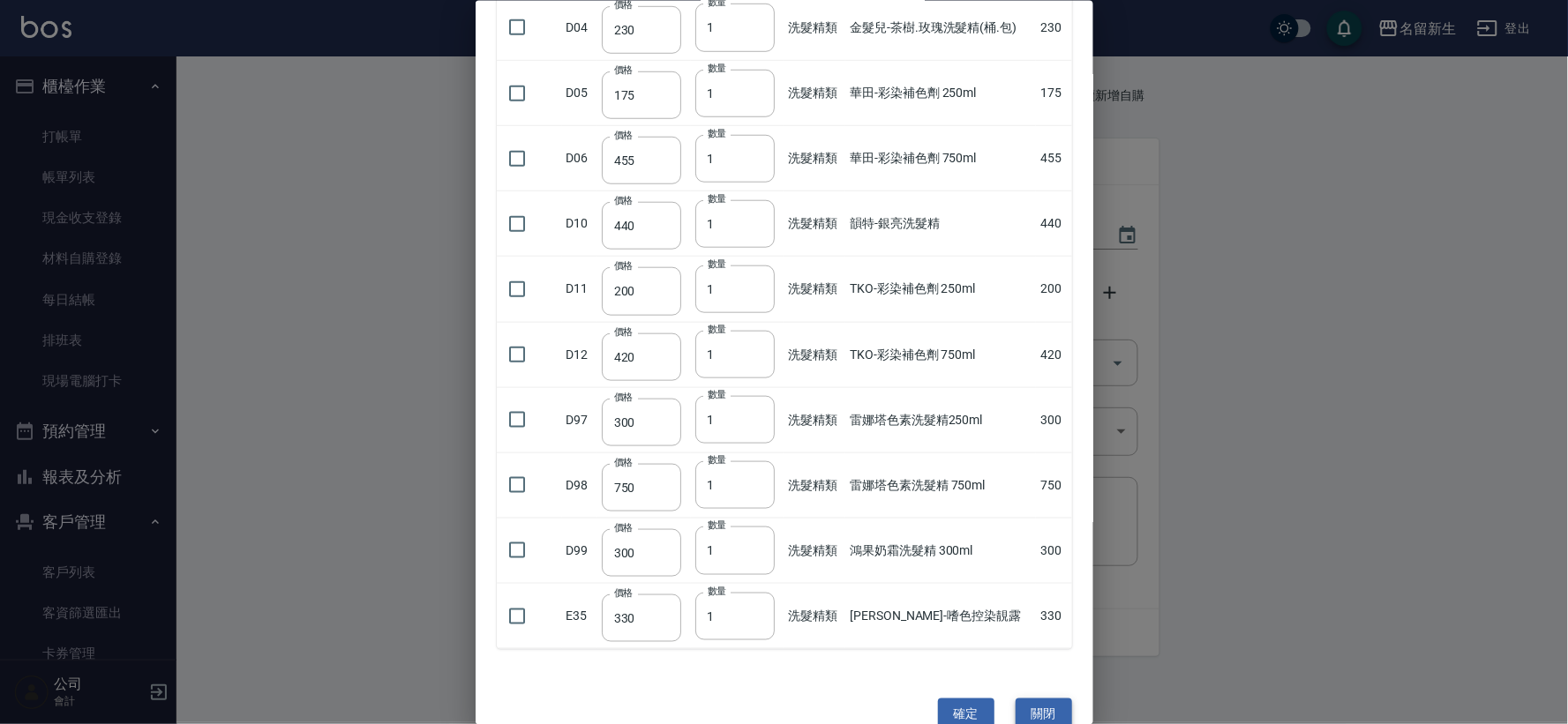
scroll to position [410, 0]
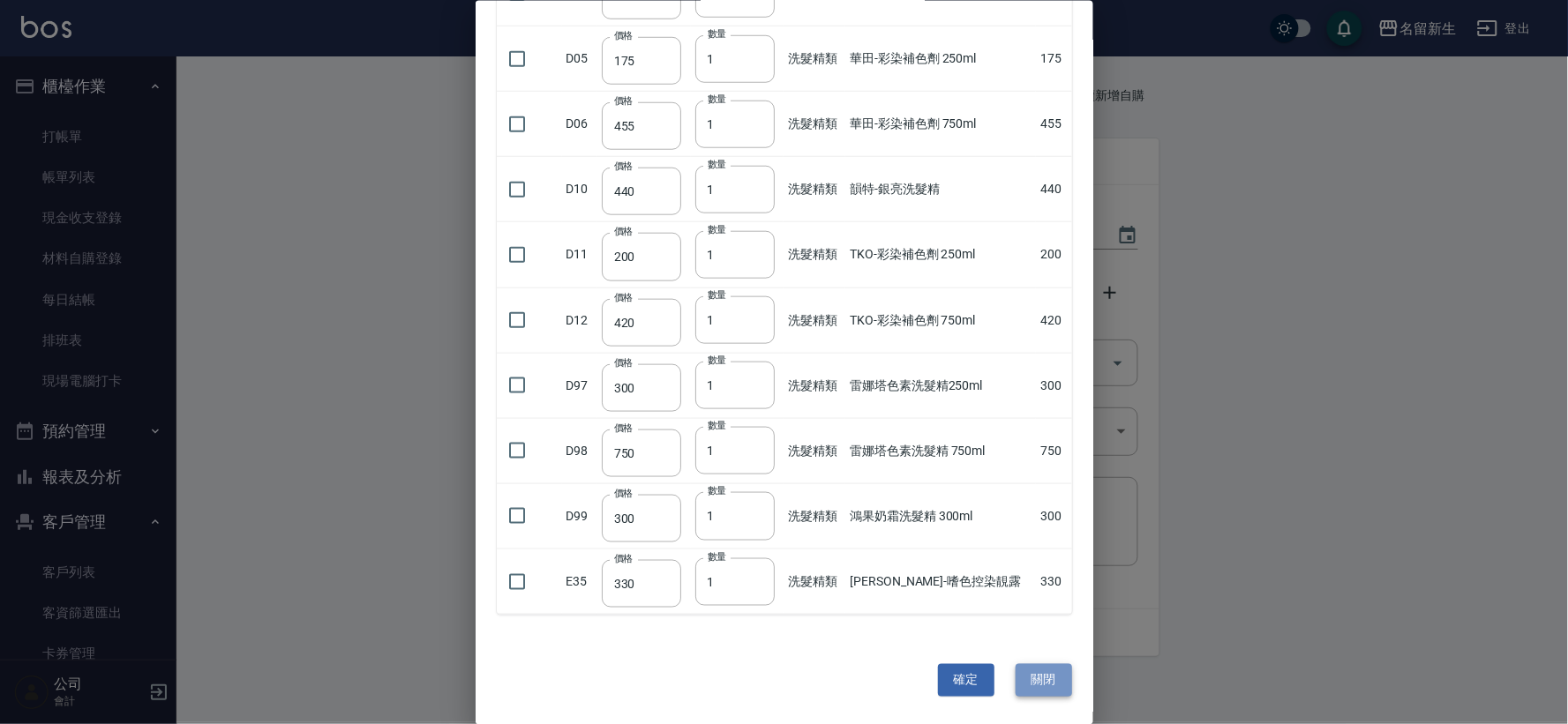
click at [1051, 684] on button "關閉" at bounding box center [1044, 681] width 57 height 33
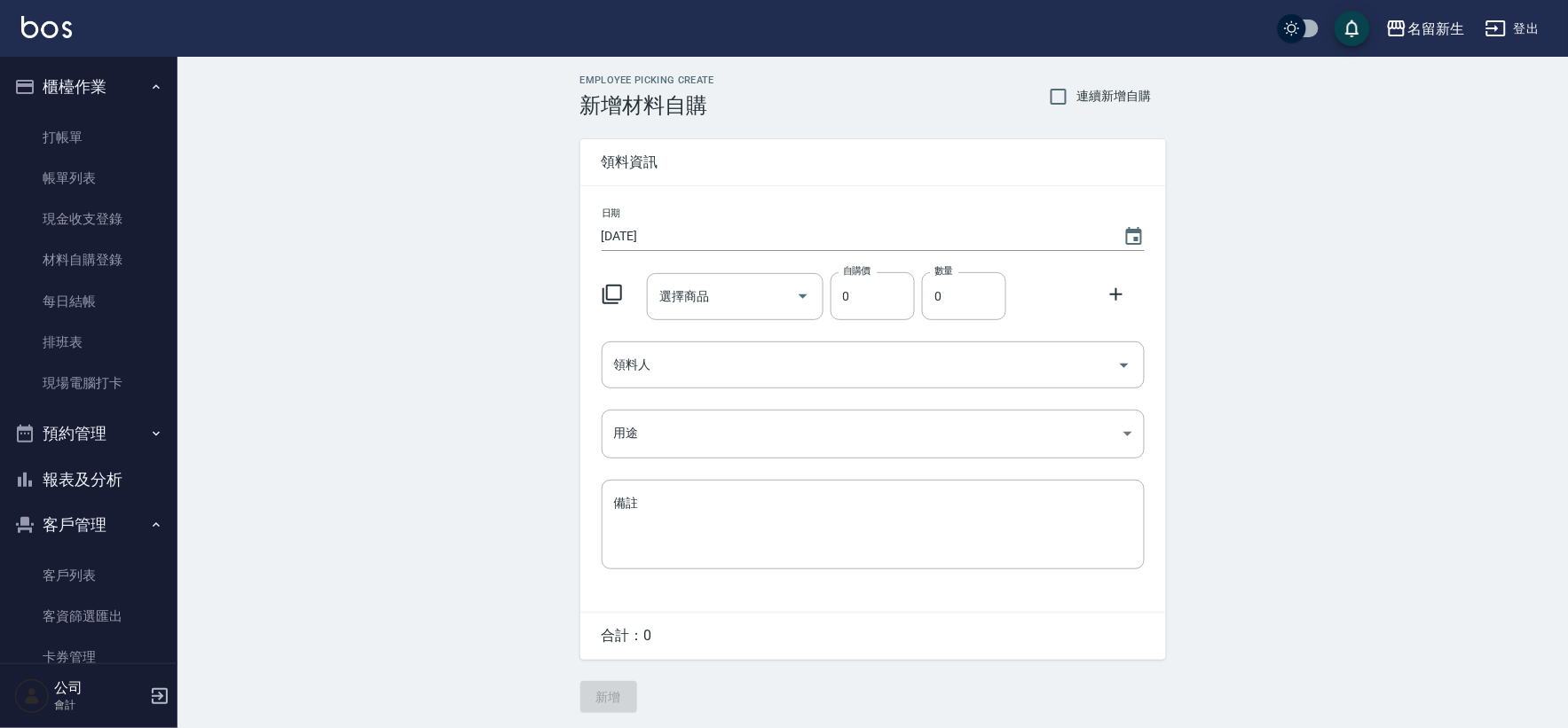
click at [81, 82] on button "櫃檯作業" at bounding box center [88, 86] width 164 height 47
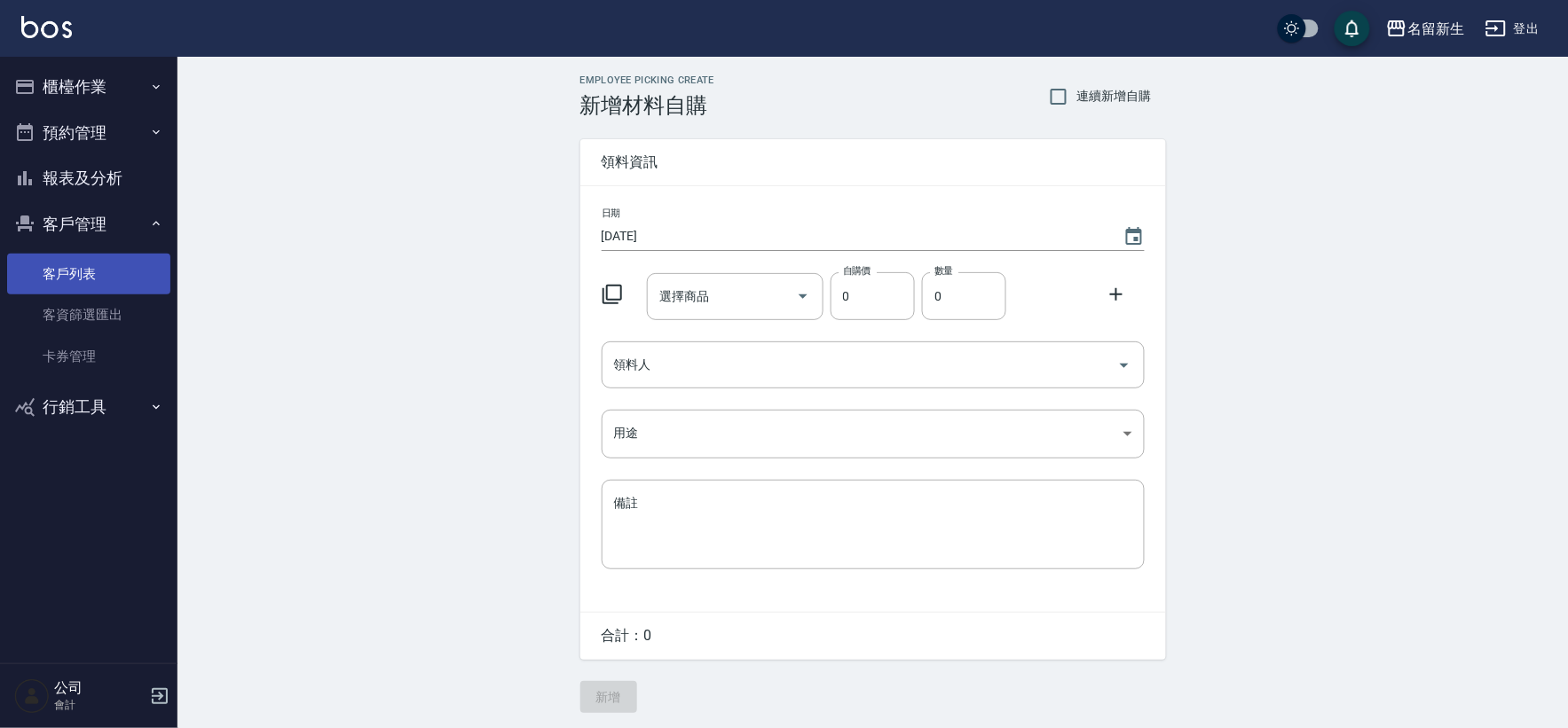
click at [99, 270] on link "客戶列表" at bounding box center [88, 274] width 164 height 41
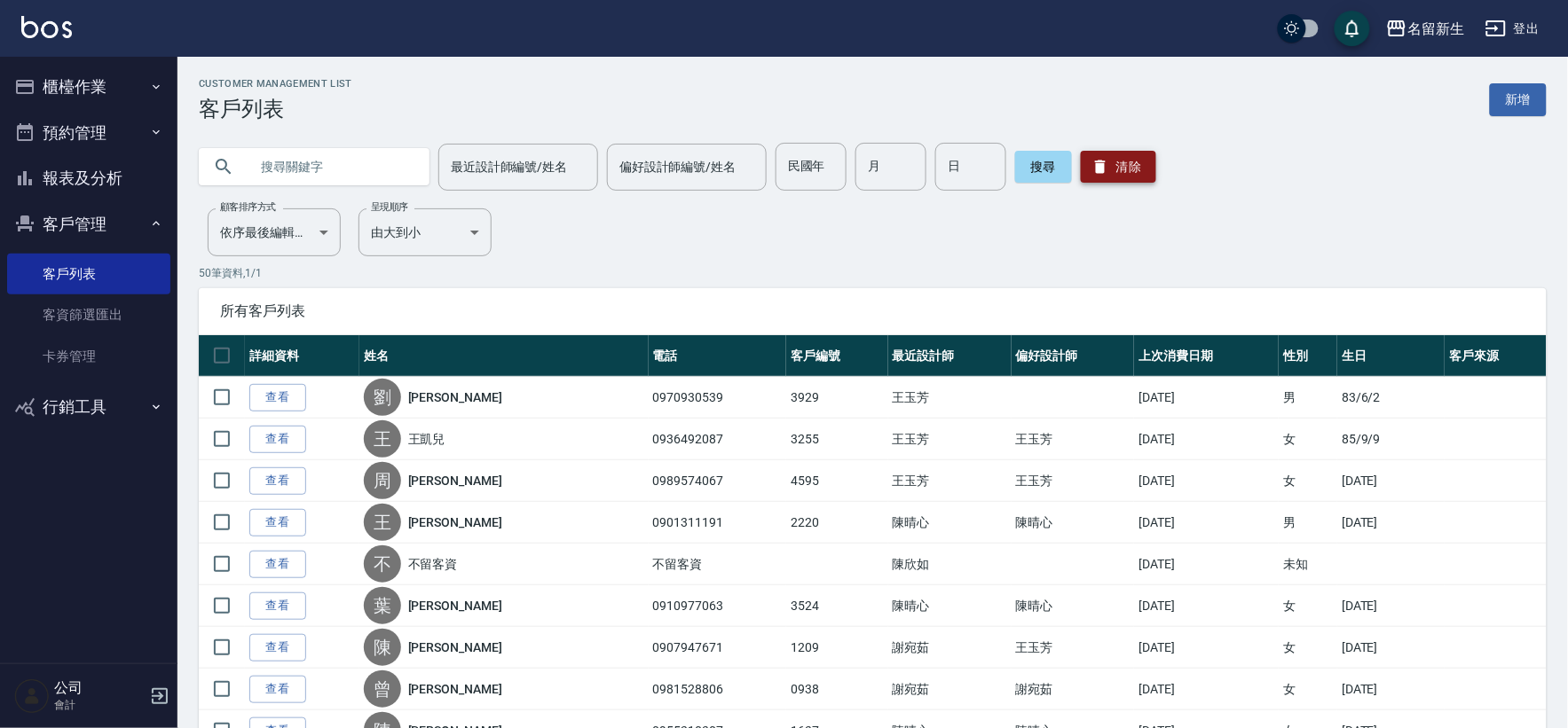
click at [1125, 165] on button "清除" at bounding box center [1117, 167] width 75 height 32
click at [818, 152] on input "民國年" at bounding box center [810, 166] width 71 height 48
type input "64"
type input "10"
type input "26"
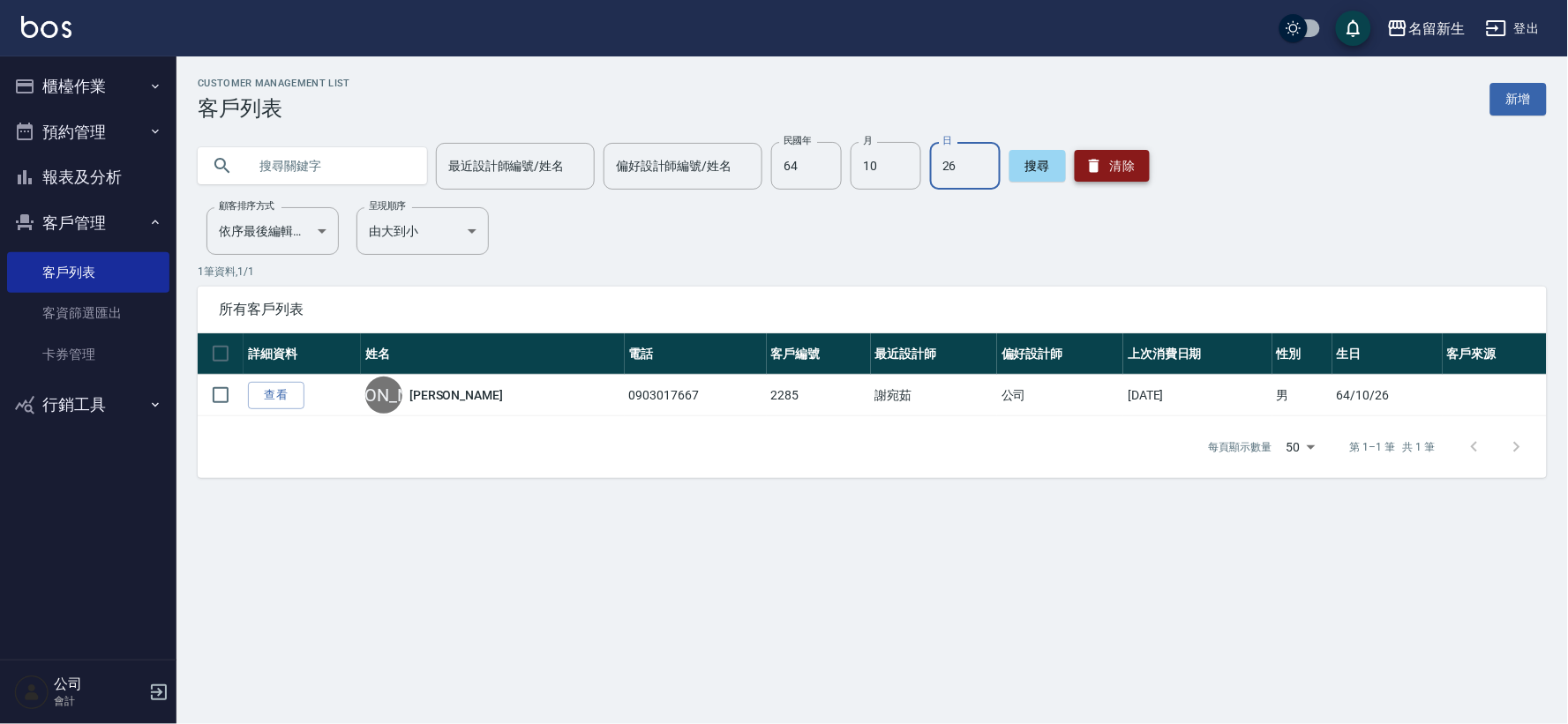
click at [1092, 179] on button "清除" at bounding box center [1111, 166] width 75 height 32
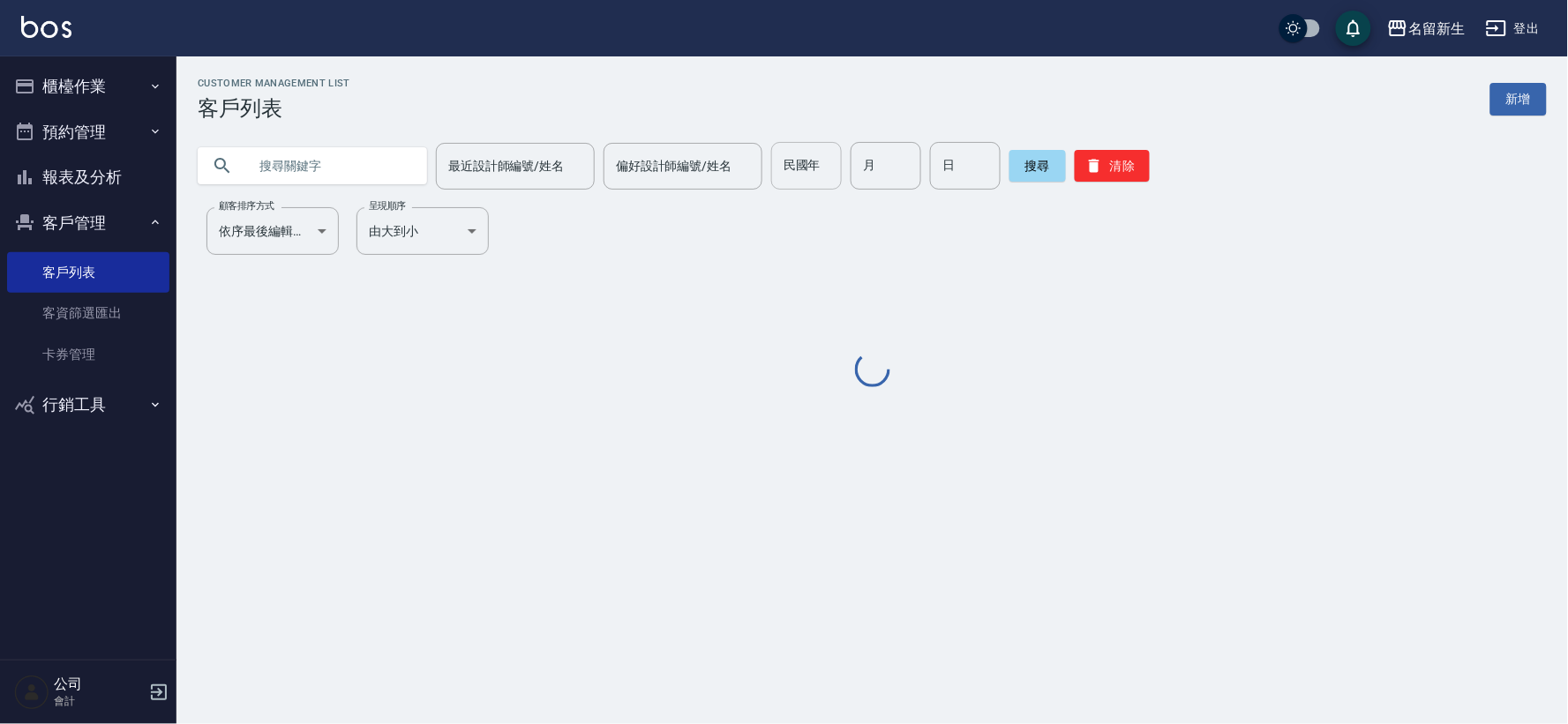
click at [760, 178] on div "最近設計師編號/姓名 最近設計師編號/姓名 偏好設計師編號/姓名 偏好設計師編號/姓名 民國年 民國年 月 月 日 日 搜尋 清除" at bounding box center [872, 165] width 1350 height 47
click at [771, 165] on input "民國年" at bounding box center [806, 165] width 71 height 47
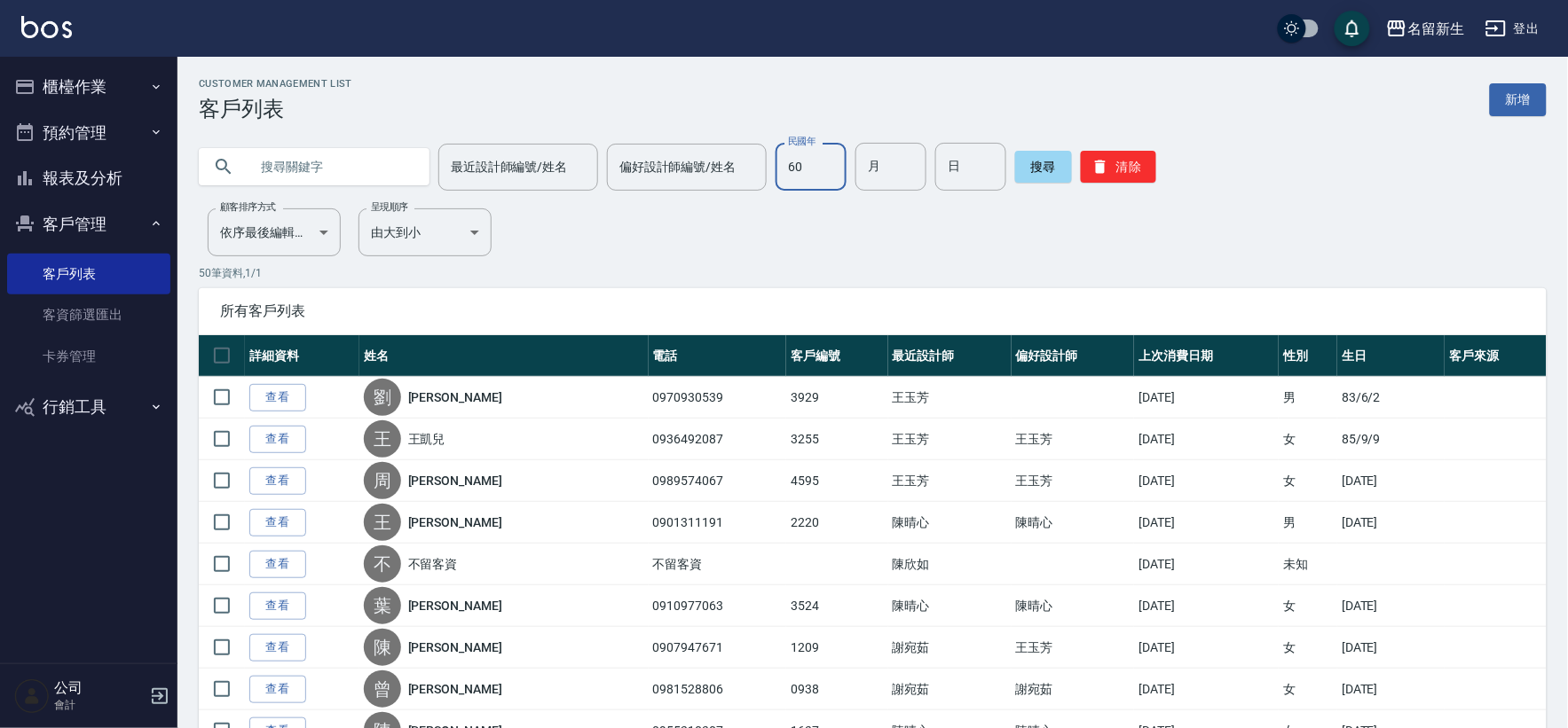
type input "60"
type input "07"
type input "11"
